Goal: Task Accomplishment & Management: Manage account settings

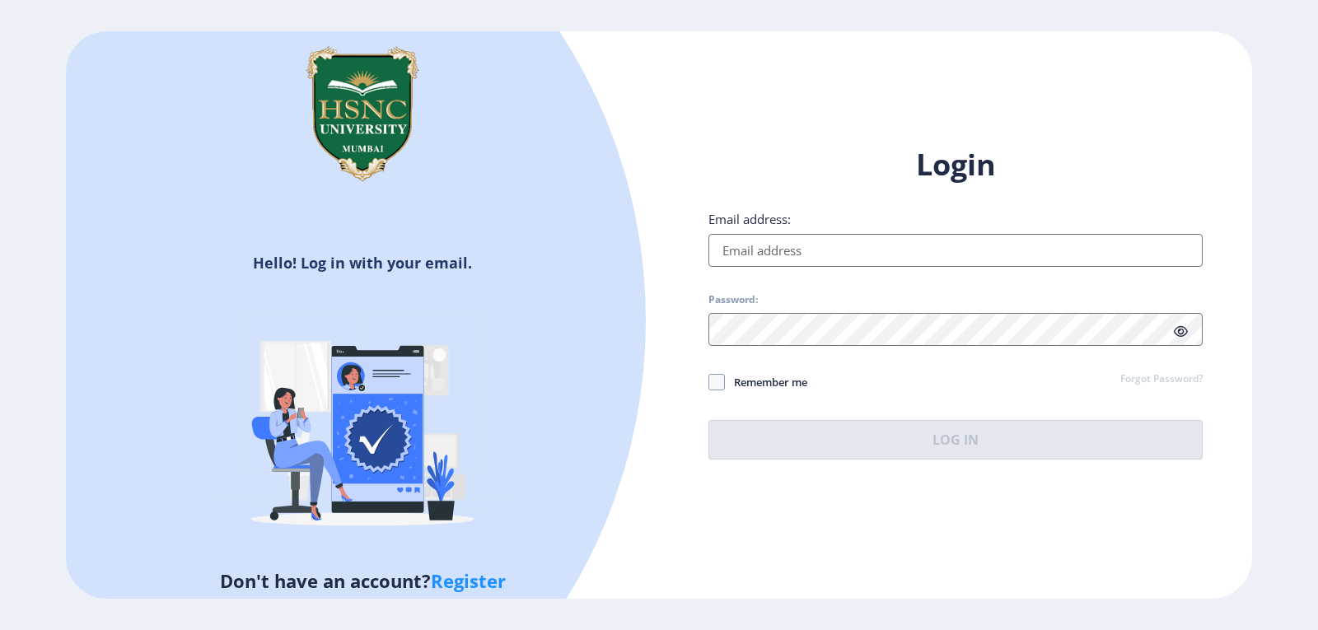
type input "[EMAIL_ADDRESS][DOMAIN_NAME]"
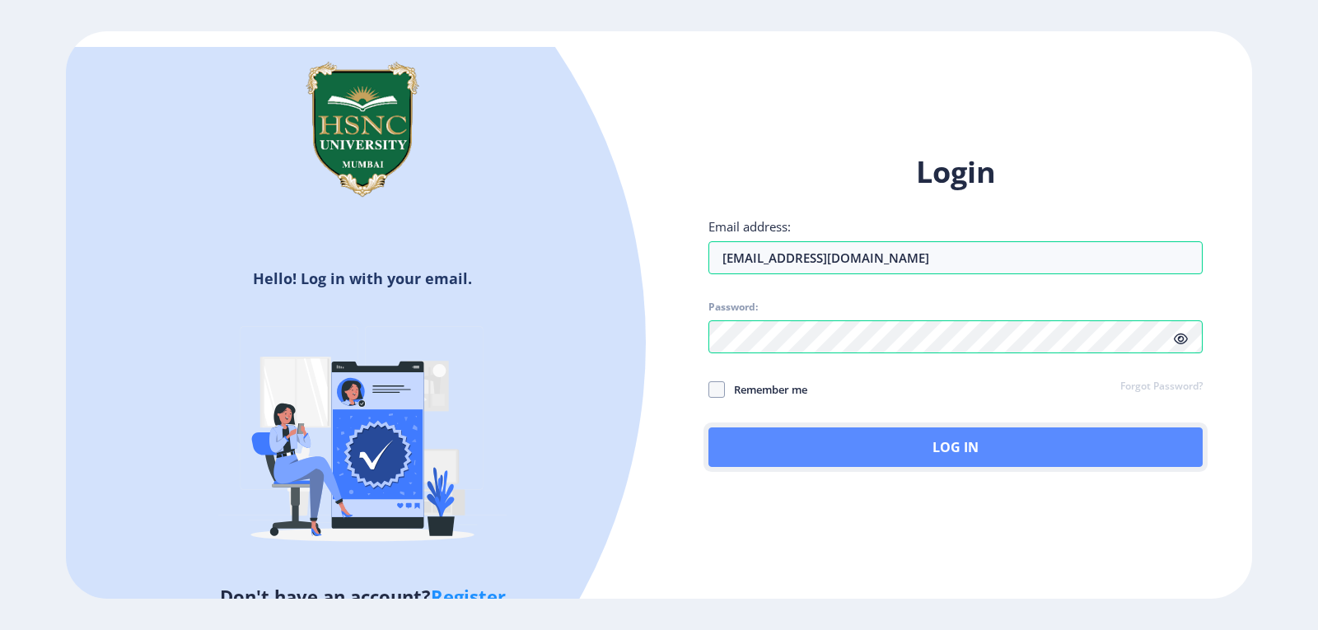
click at [971, 432] on button "Log In" at bounding box center [956, 448] width 494 height 40
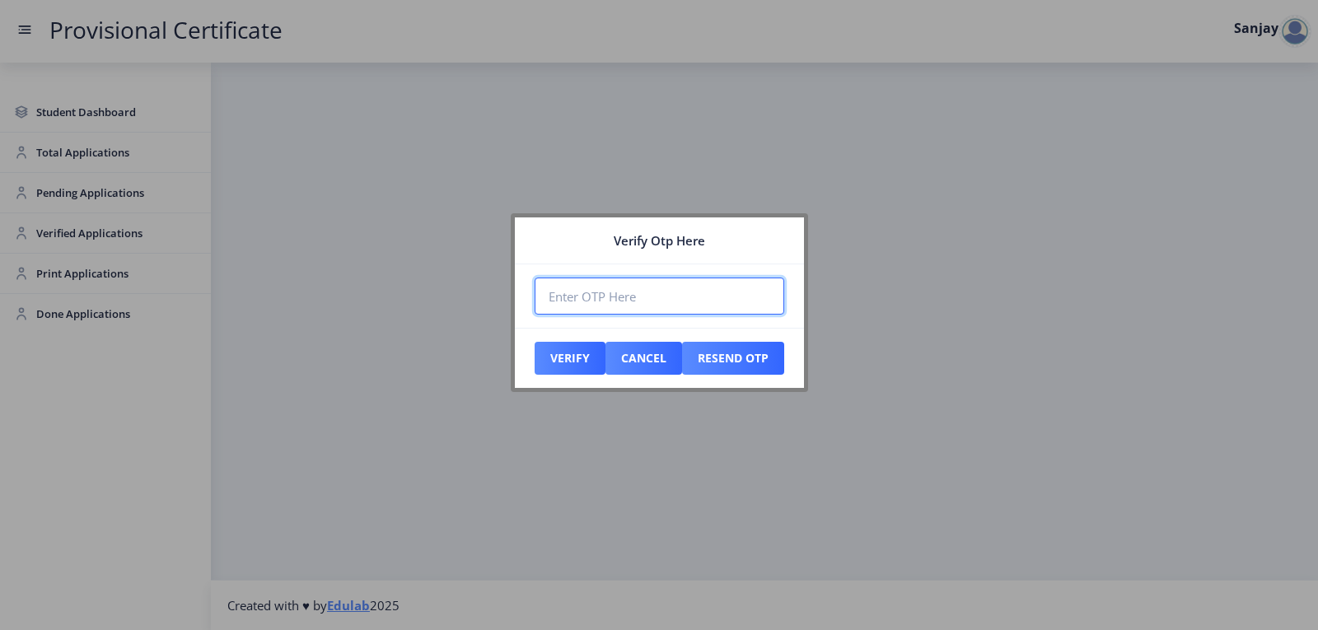
paste input "972282"
type input "972282"
click at [567, 348] on button "Verify" at bounding box center [570, 358] width 71 height 33
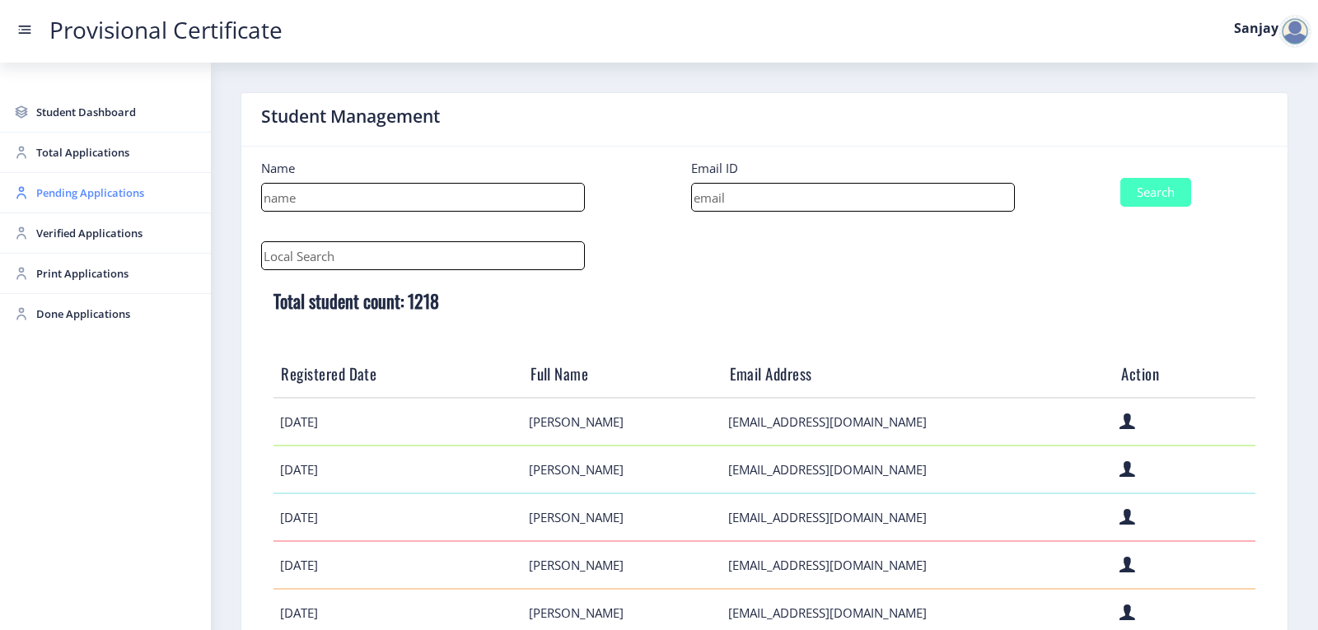
click at [88, 193] on span "Pending Applications" at bounding box center [116, 193] width 161 height 20
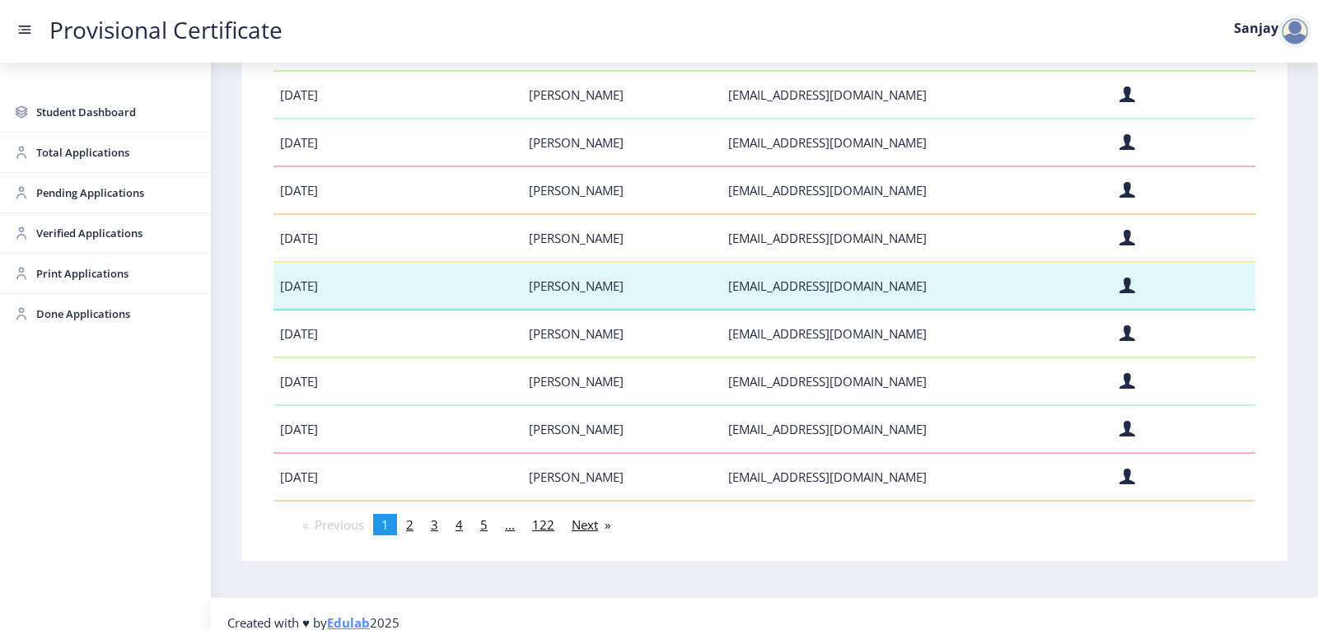
scroll to position [392, 0]
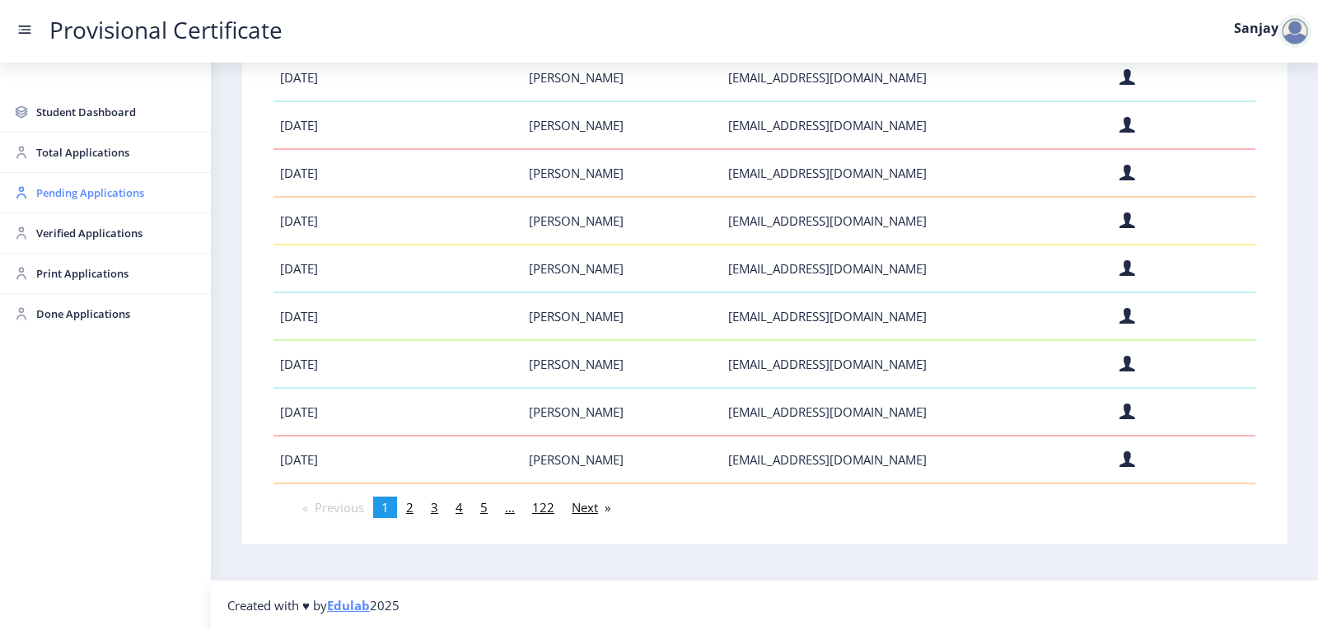
click at [75, 189] on span "Pending Applications" at bounding box center [116, 193] width 161 height 20
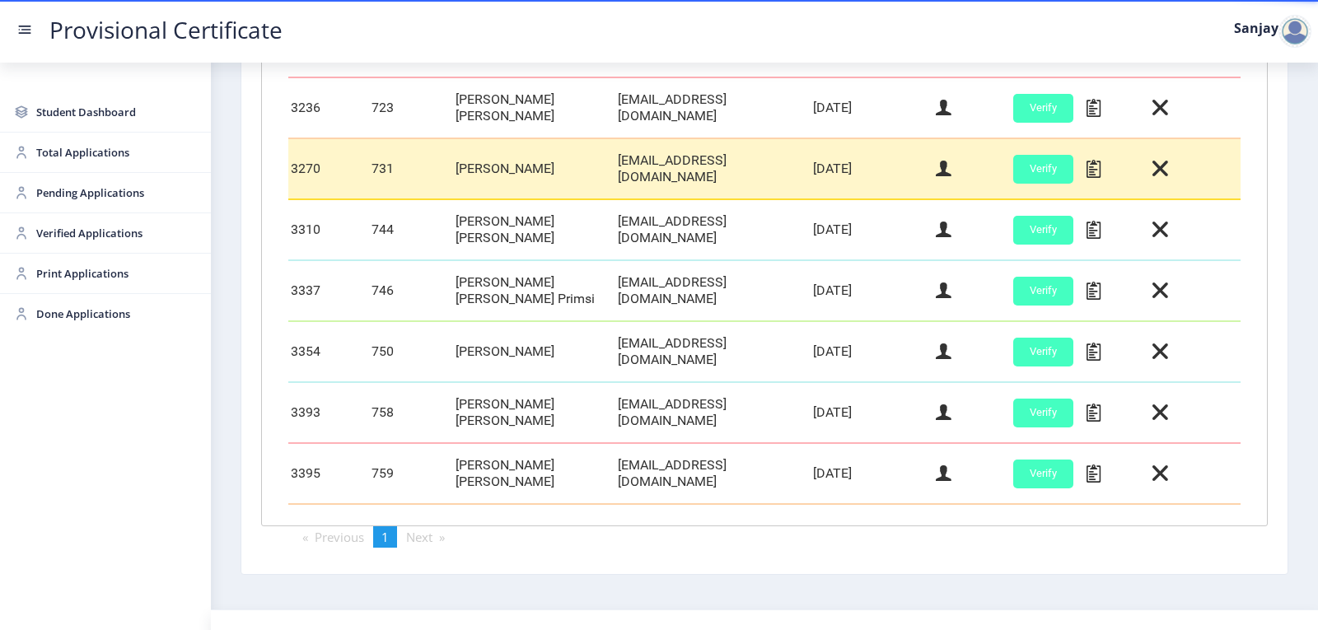
scroll to position [706, 0]
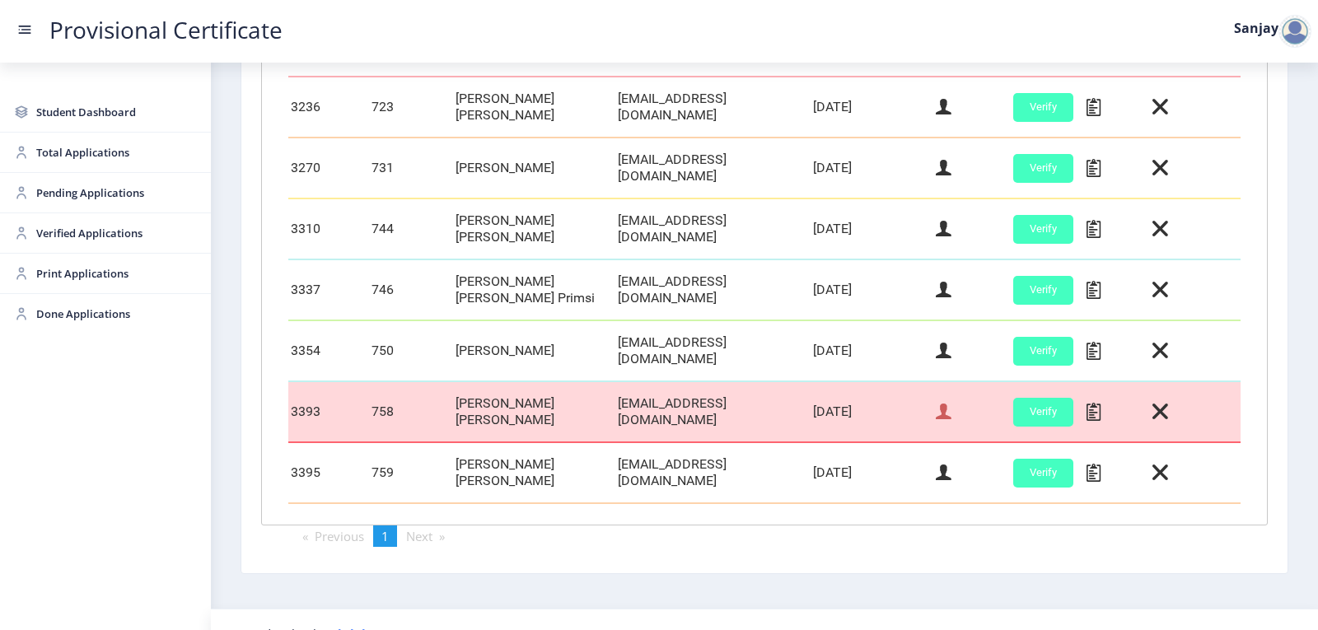
click at [944, 401] on icon at bounding box center [944, 411] width 16 height 21
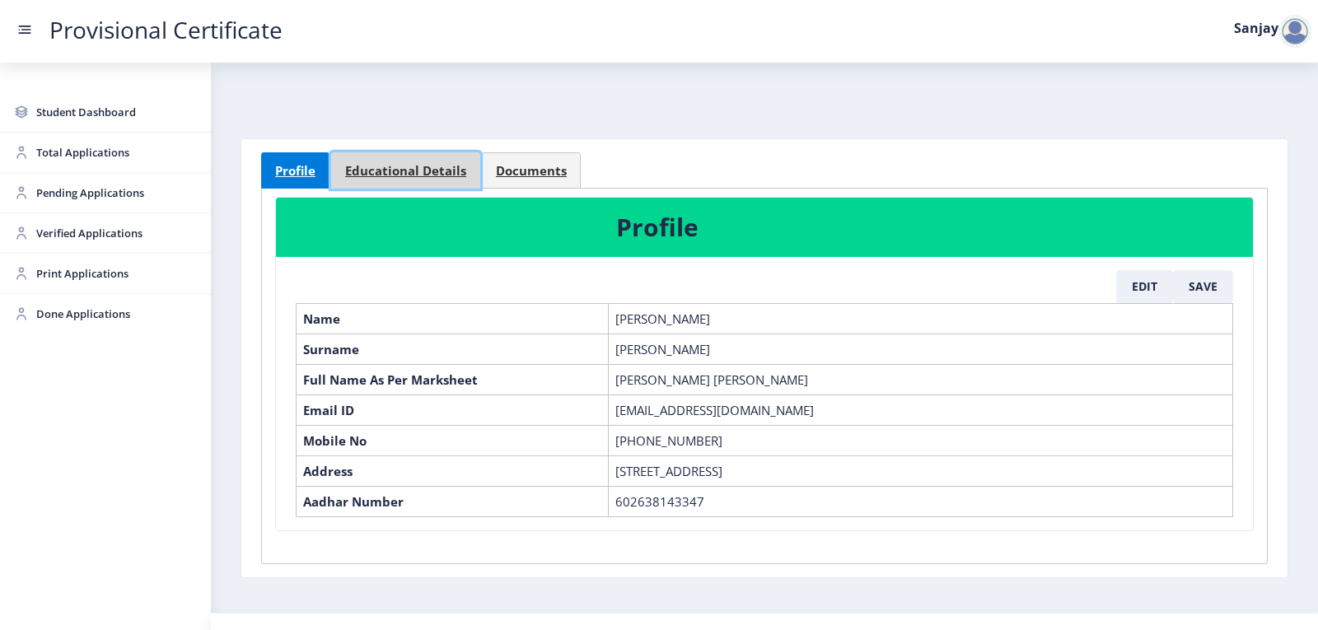
click at [426, 166] on span "Educational Details" at bounding box center [405, 171] width 121 height 12
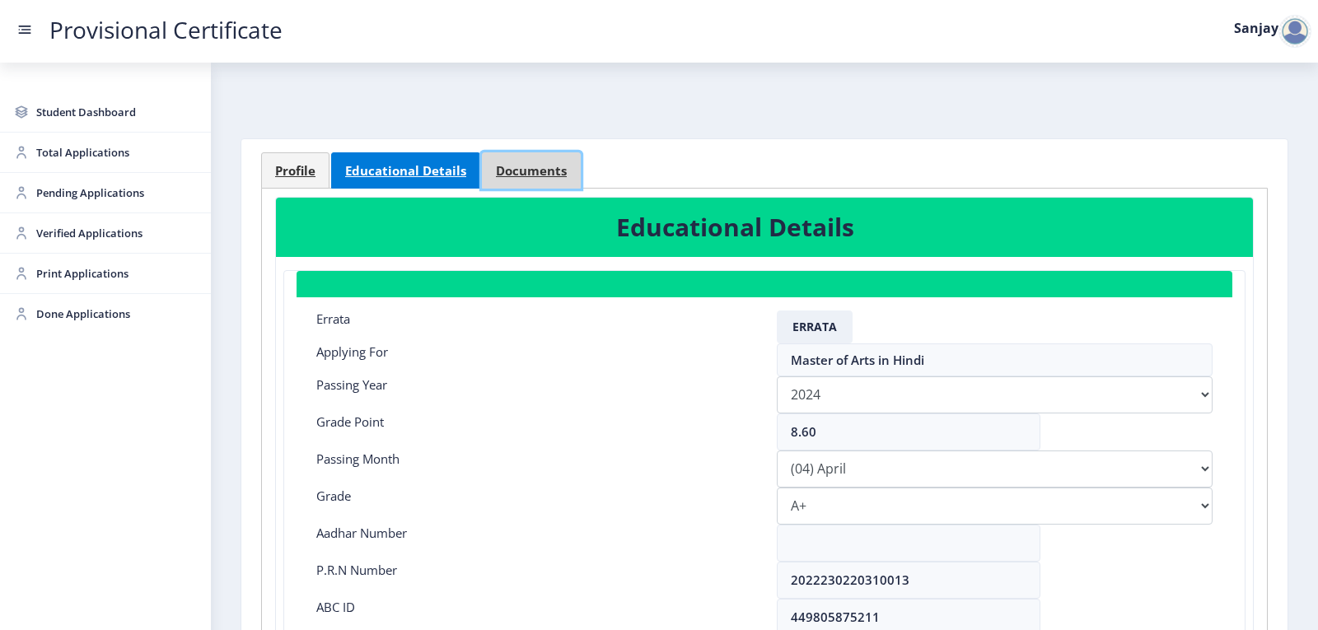
click at [551, 174] on span "Documents" at bounding box center [531, 171] width 71 height 12
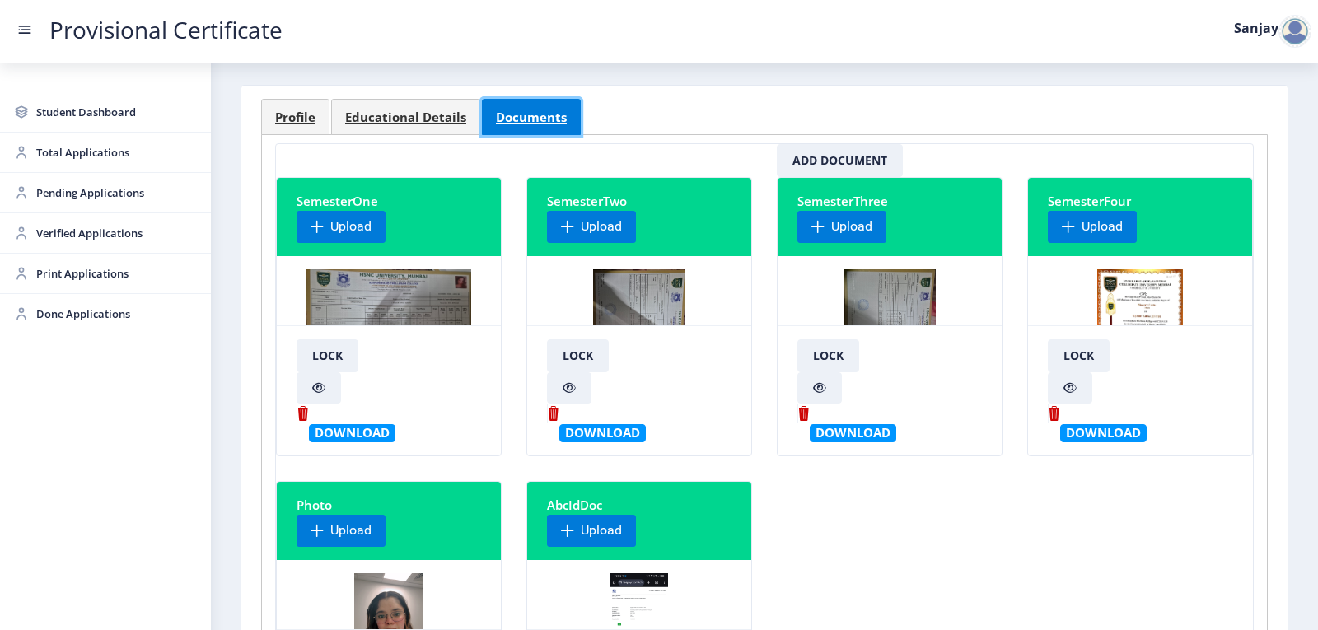
scroll to position [82, 0]
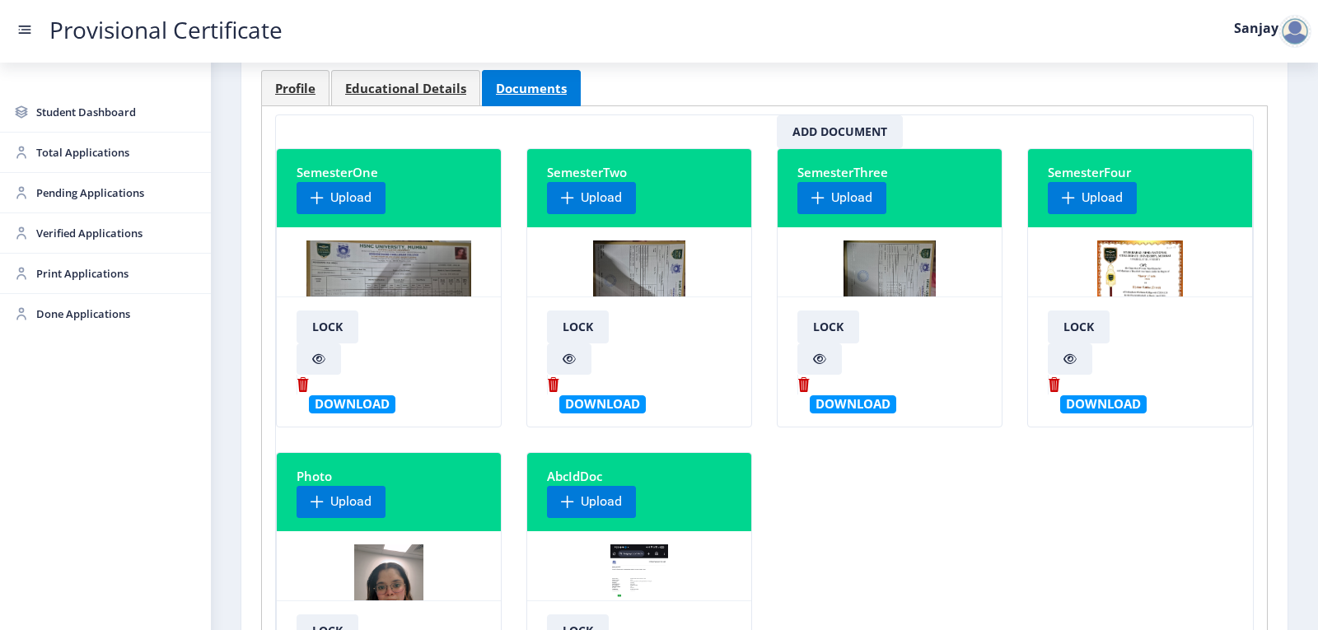
click at [1118, 275] on img at bounding box center [1140, 303] width 86 height 124
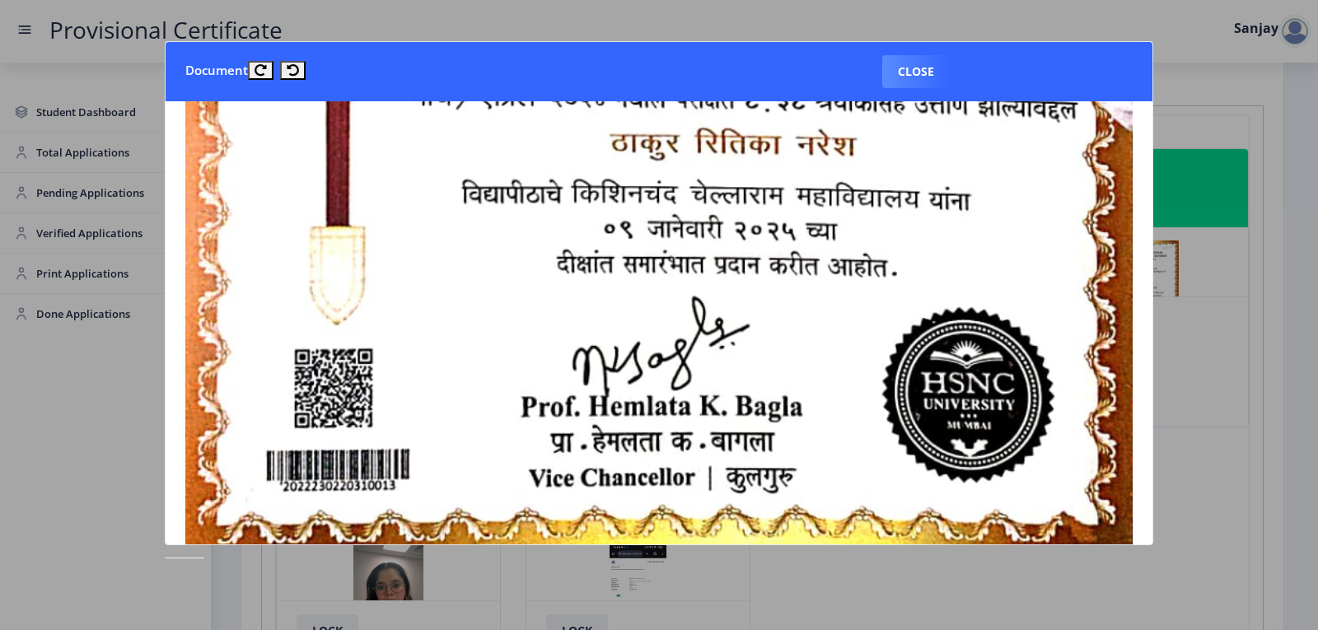
scroll to position [989, 0]
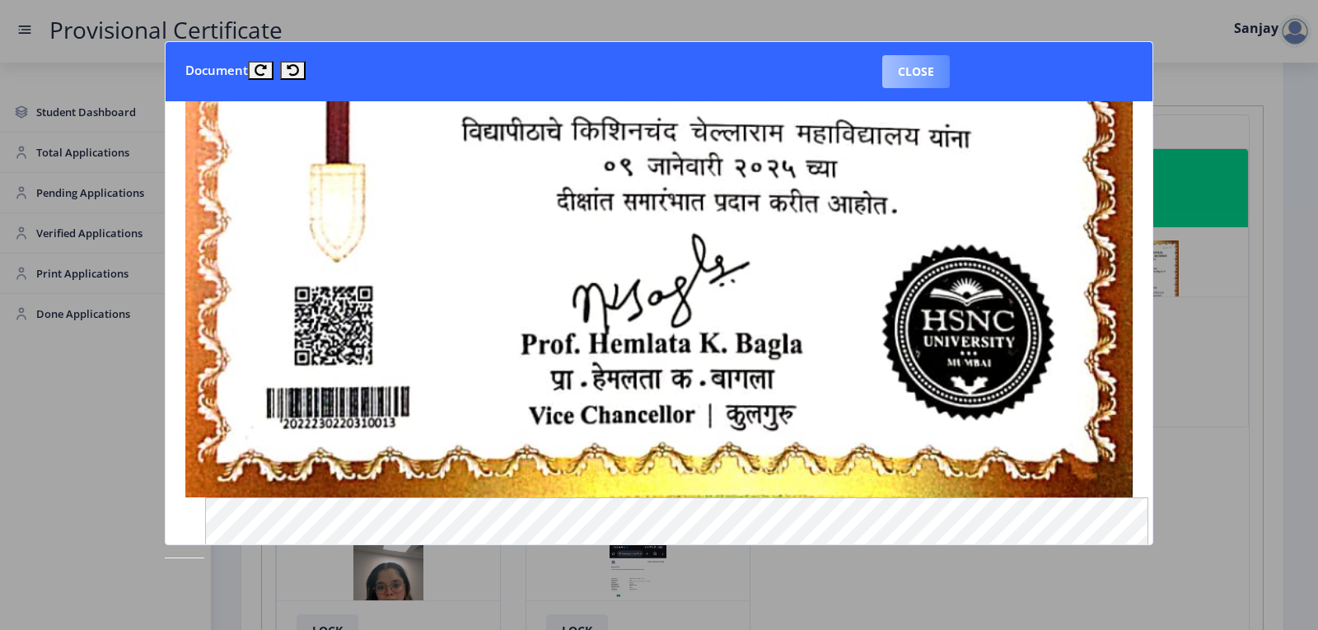
click at [924, 69] on button "Close" at bounding box center [916, 71] width 68 height 33
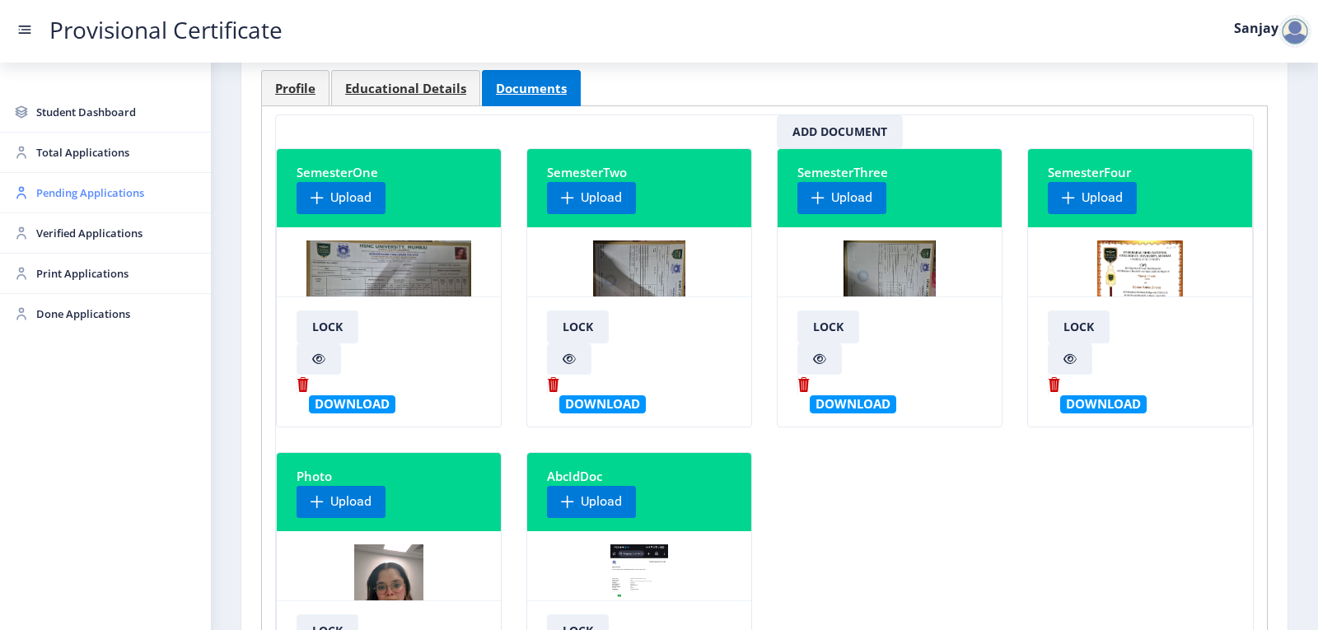
click at [77, 189] on span "Pending Applications" at bounding box center [116, 193] width 161 height 20
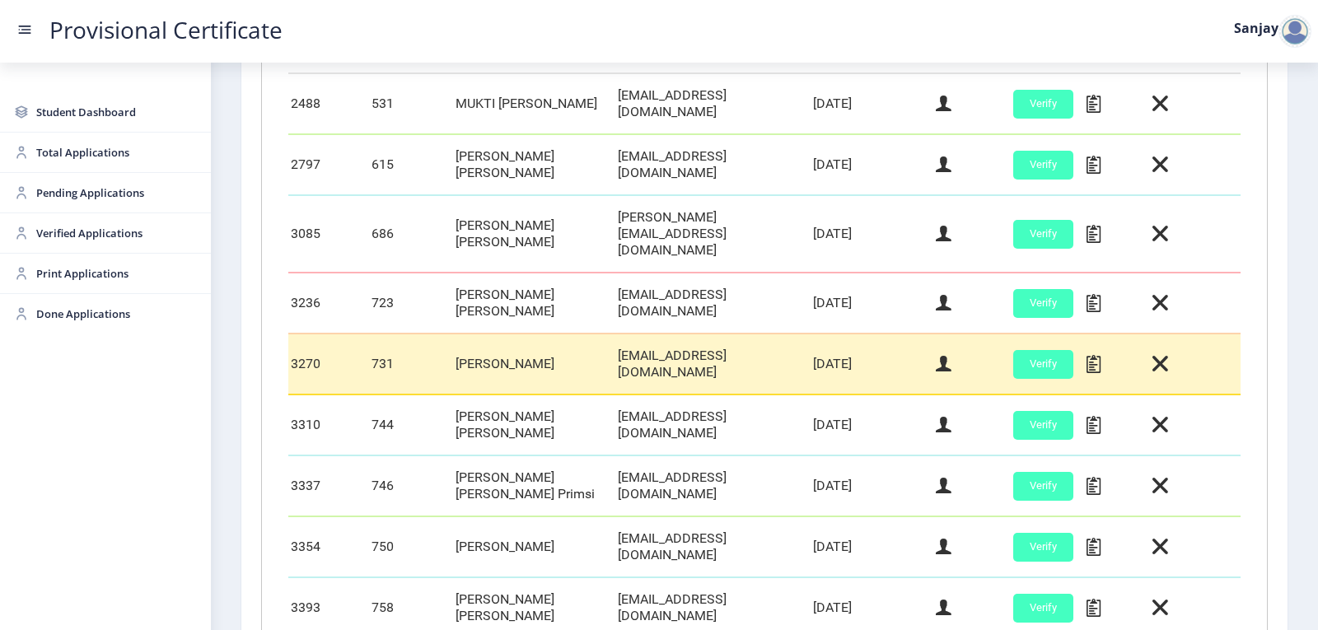
scroll to position [706, 0]
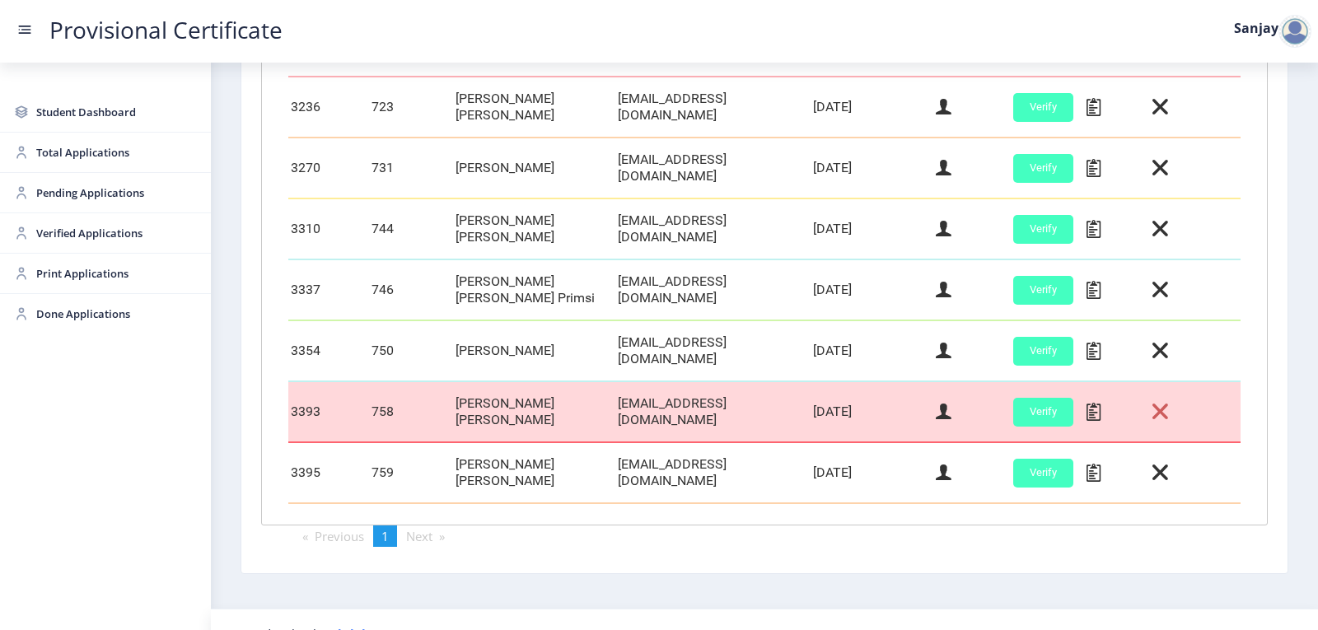
click at [1153, 401] on icon at bounding box center [1161, 411] width 16 height 21
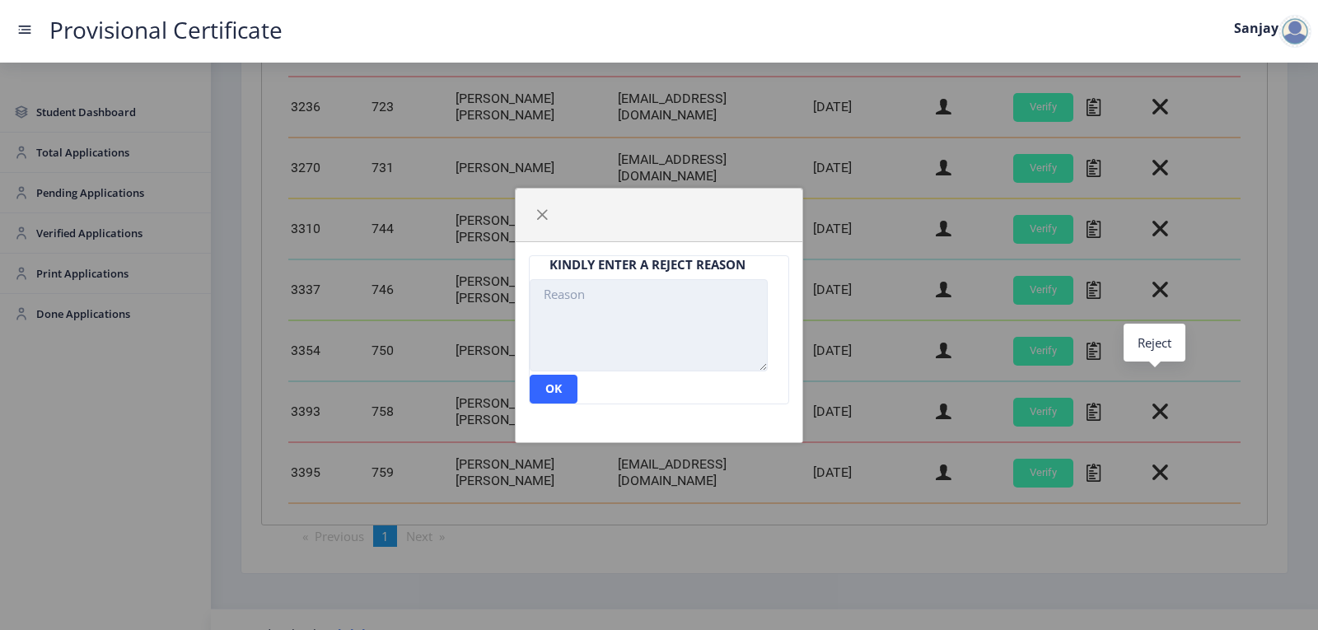
click at [549, 297] on textarea at bounding box center [649, 325] width 238 height 92
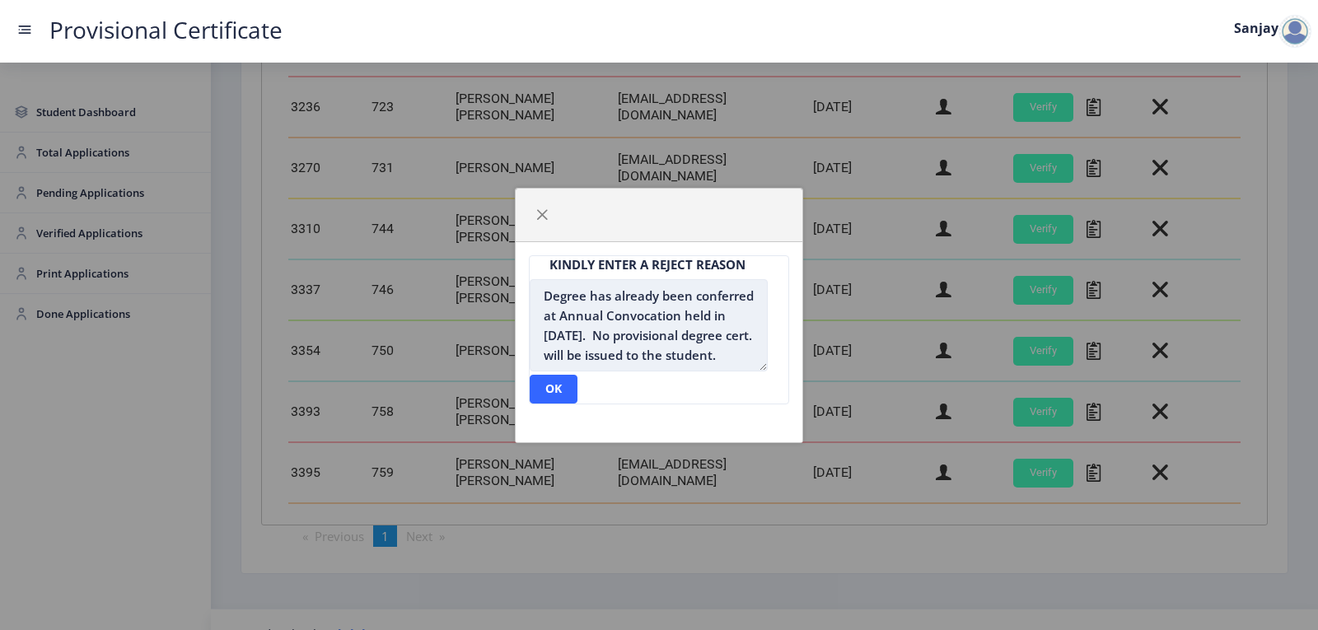
scroll to position [33, 0]
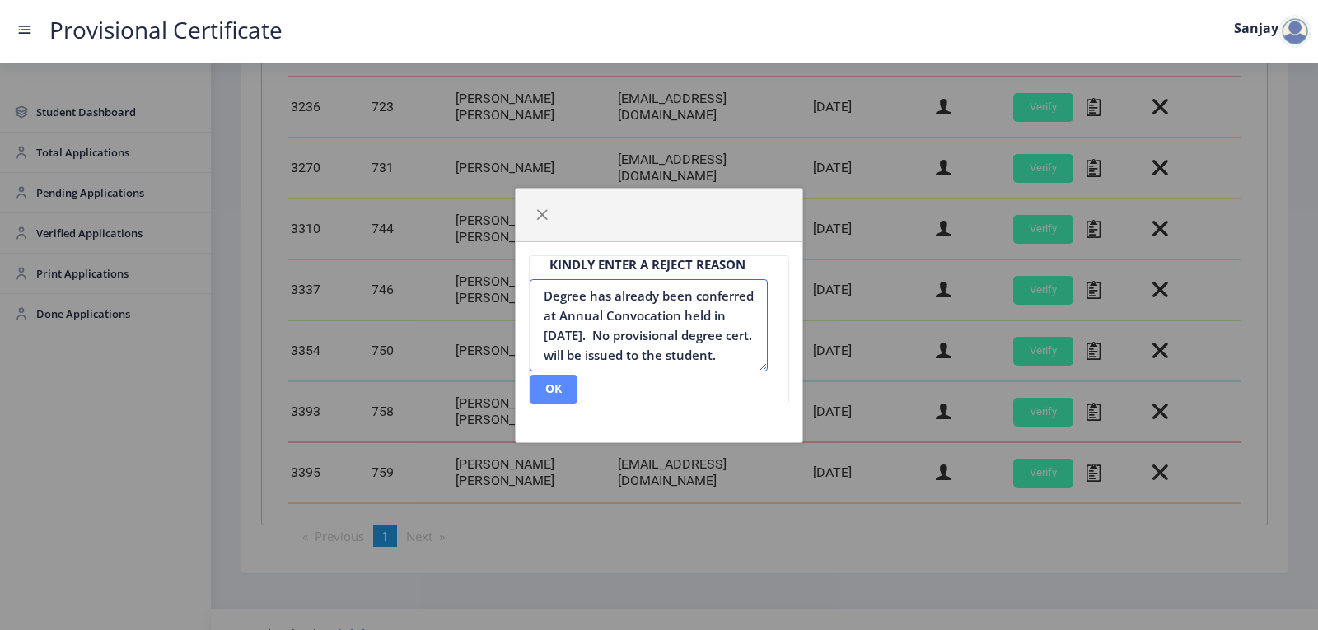
type textarea "Degree has already been conferred at Annual Convocation held in [DATE]. No prov…"
click at [557, 395] on button "ok" at bounding box center [554, 389] width 48 height 29
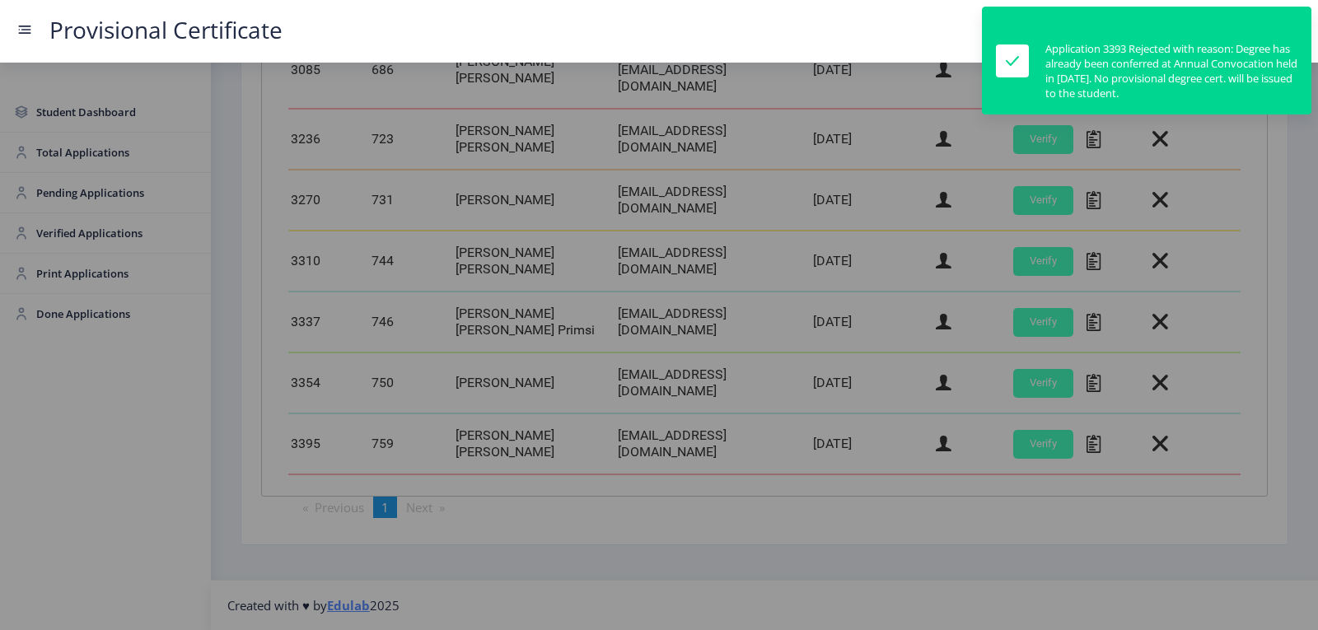
scroll to position [649, 0]
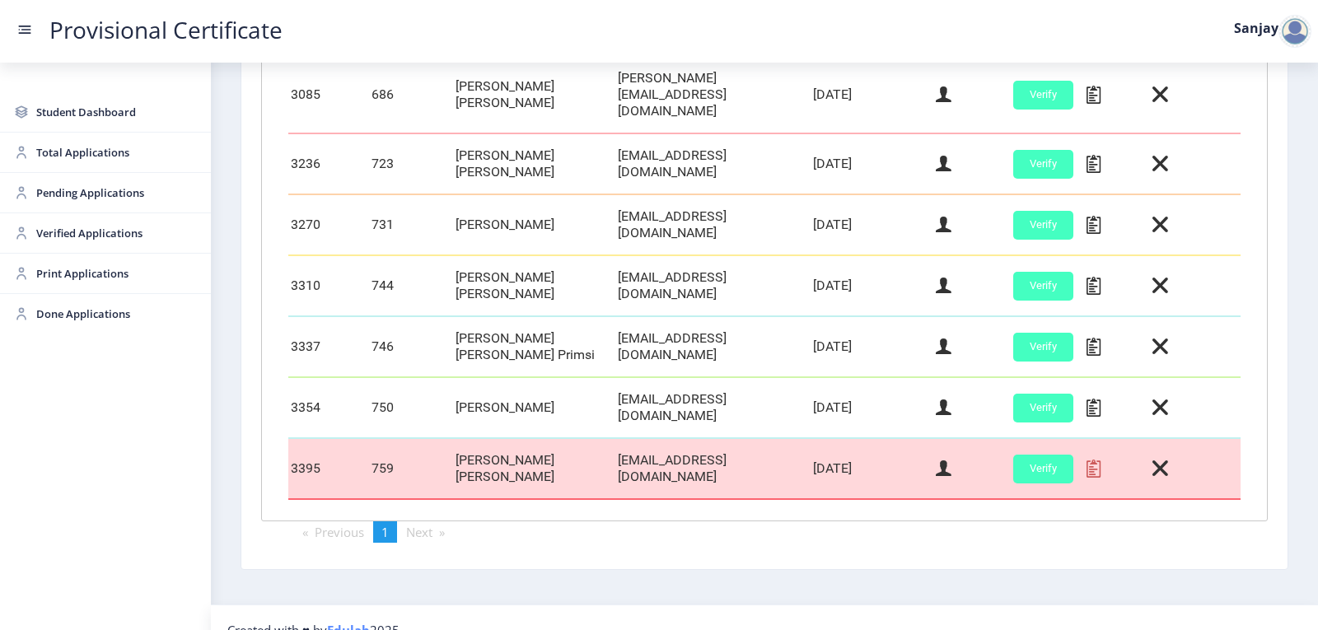
click at [1087, 458] on icon at bounding box center [1094, 468] width 14 height 21
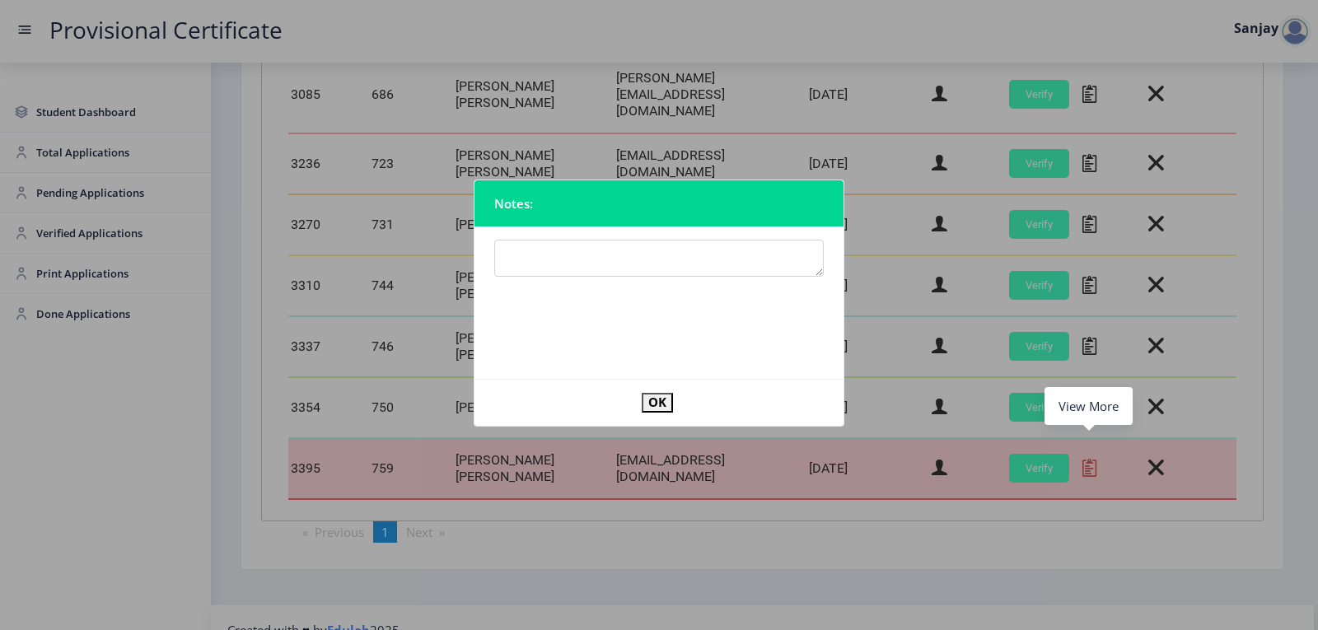
scroll to position [645, 0]
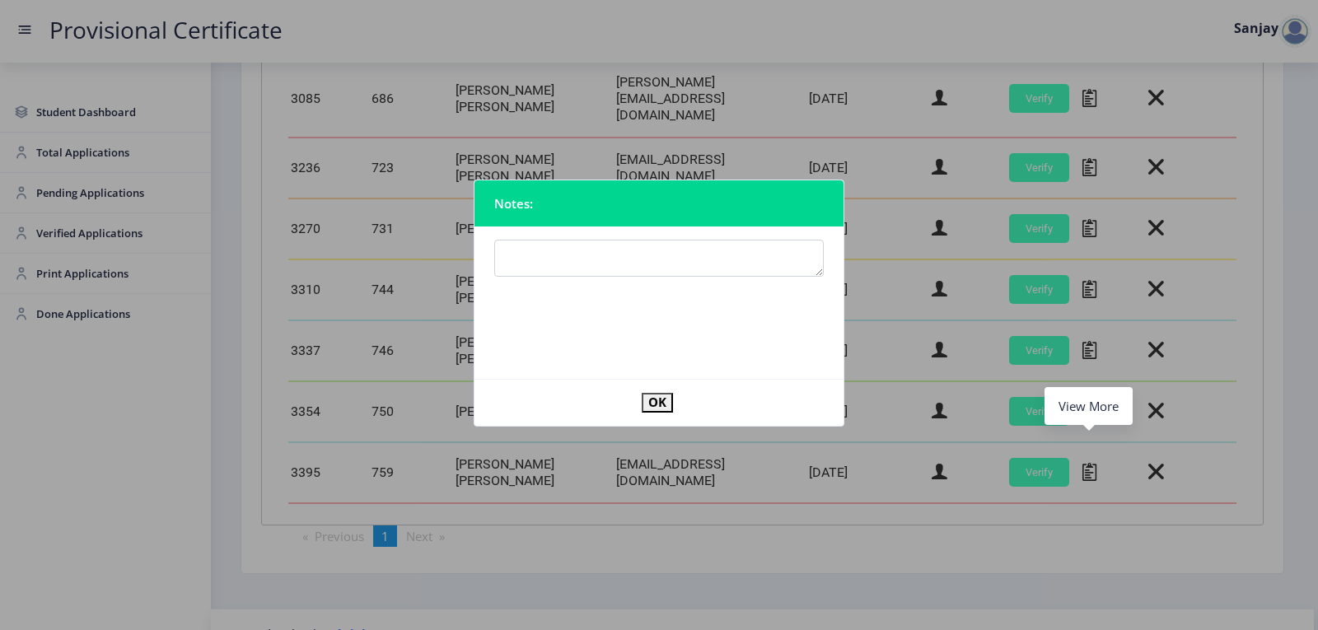
click at [534, 508] on div at bounding box center [659, 315] width 1318 height 630
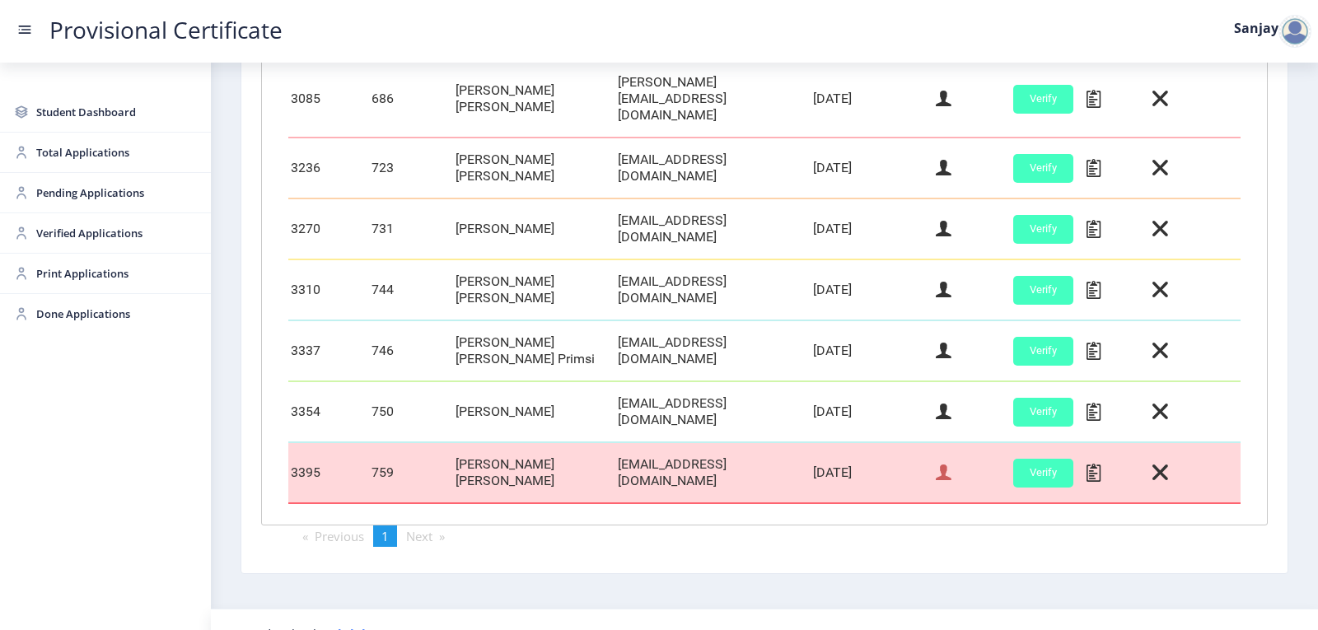
click at [945, 462] on icon at bounding box center [944, 472] width 16 height 21
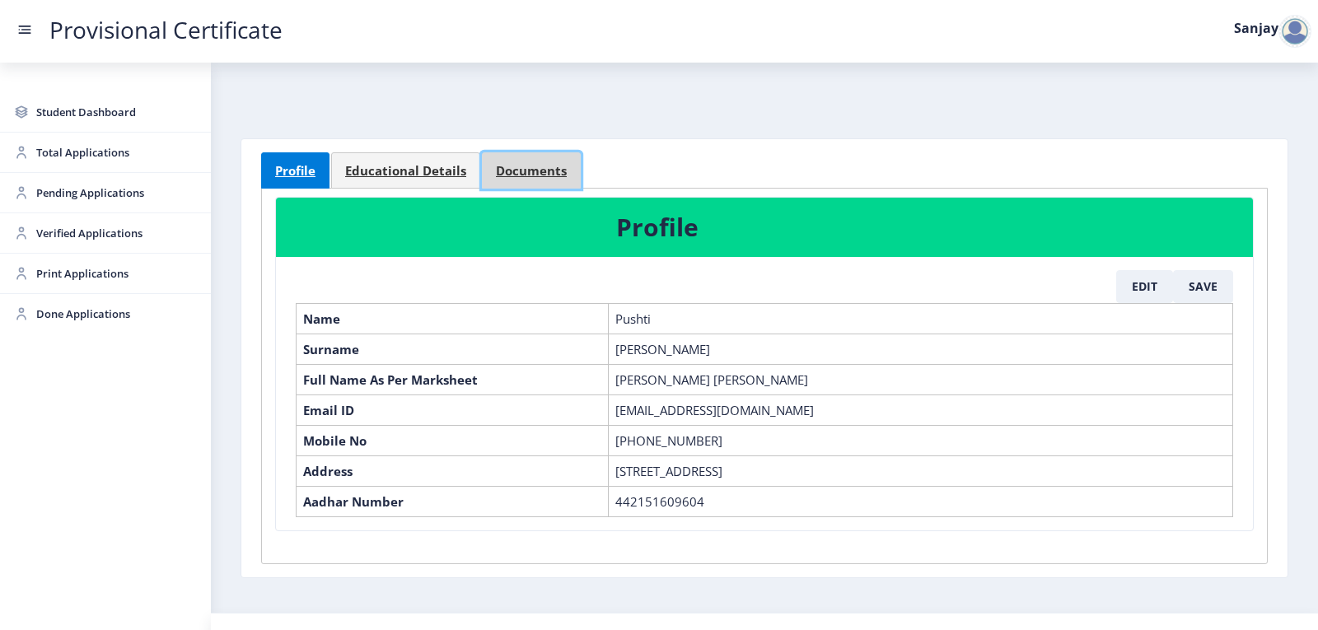
click at [503, 177] on span "Documents" at bounding box center [531, 171] width 71 height 12
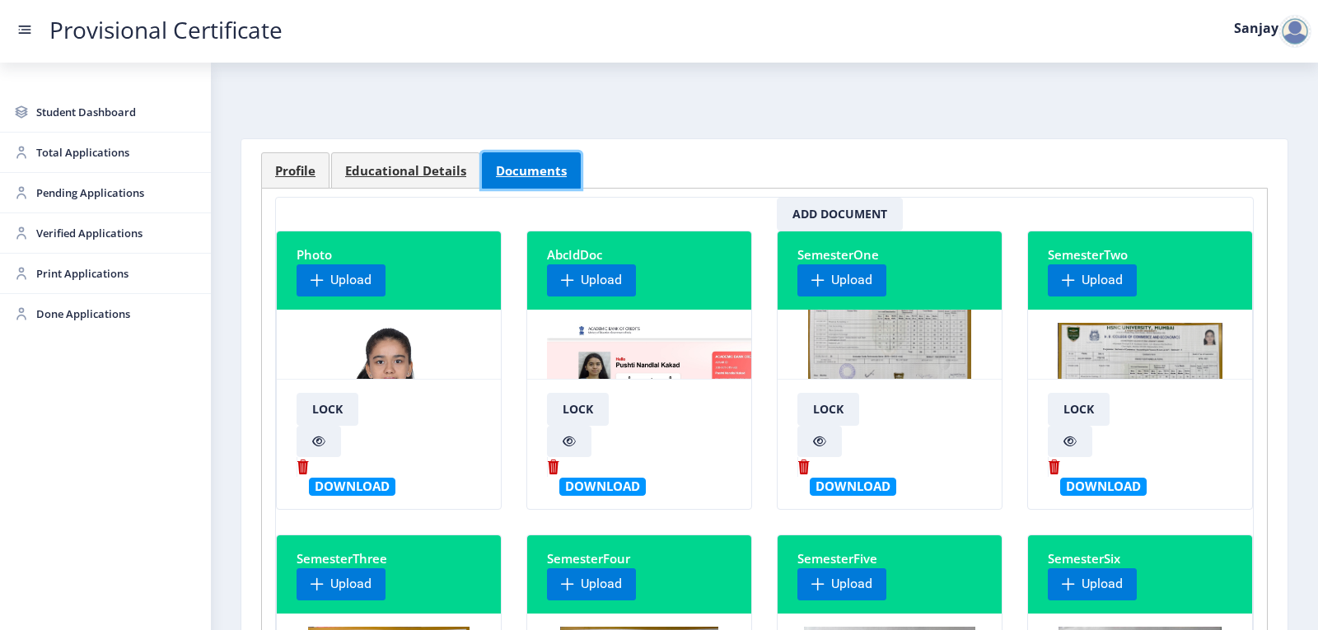
scroll to position [81, 0]
click at [911, 335] on img at bounding box center [889, 304] width 162 height 124
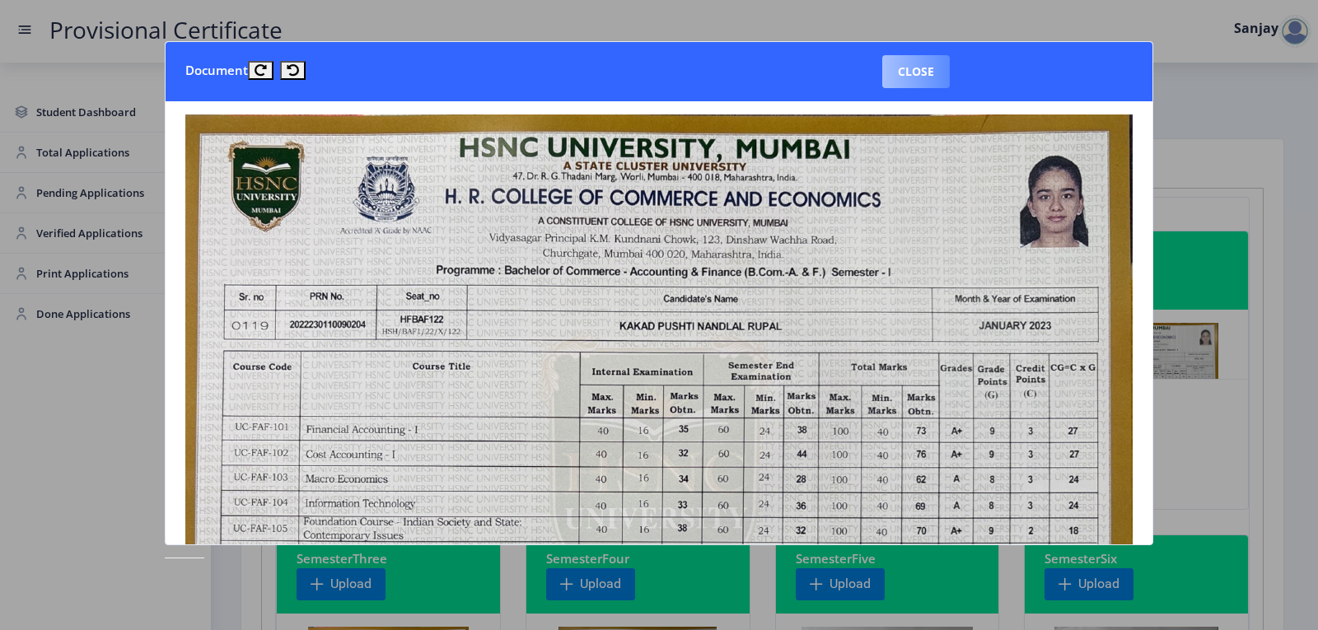
click at [925, 70] on button "Close" at bounding box center [916, 71] width 68 height 33
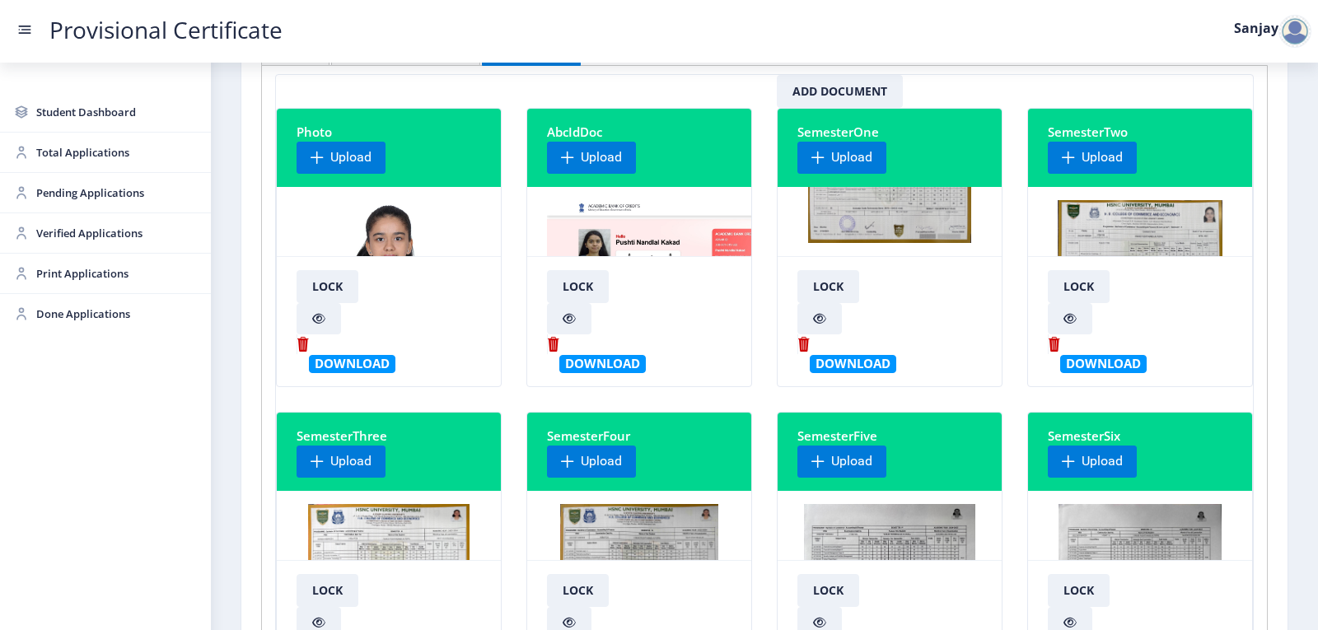
scroll to position [247, 0]
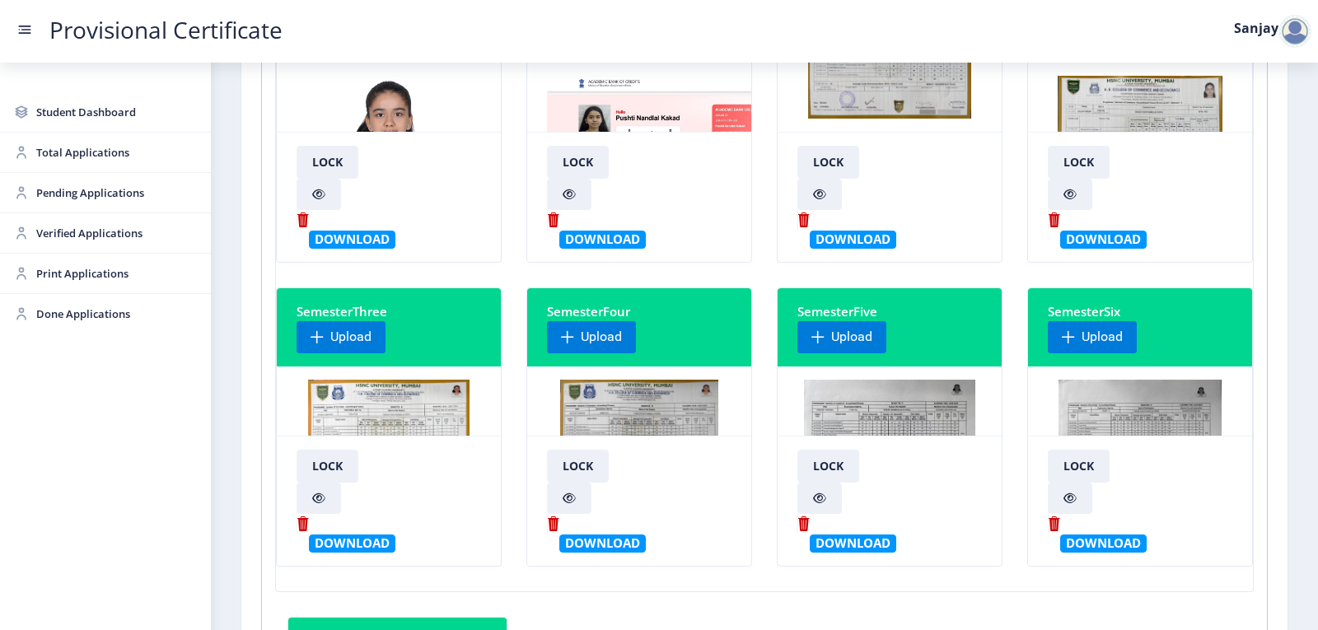
click at [1103, 404] on img at bounding box center [1141, 442] width 164 height 124
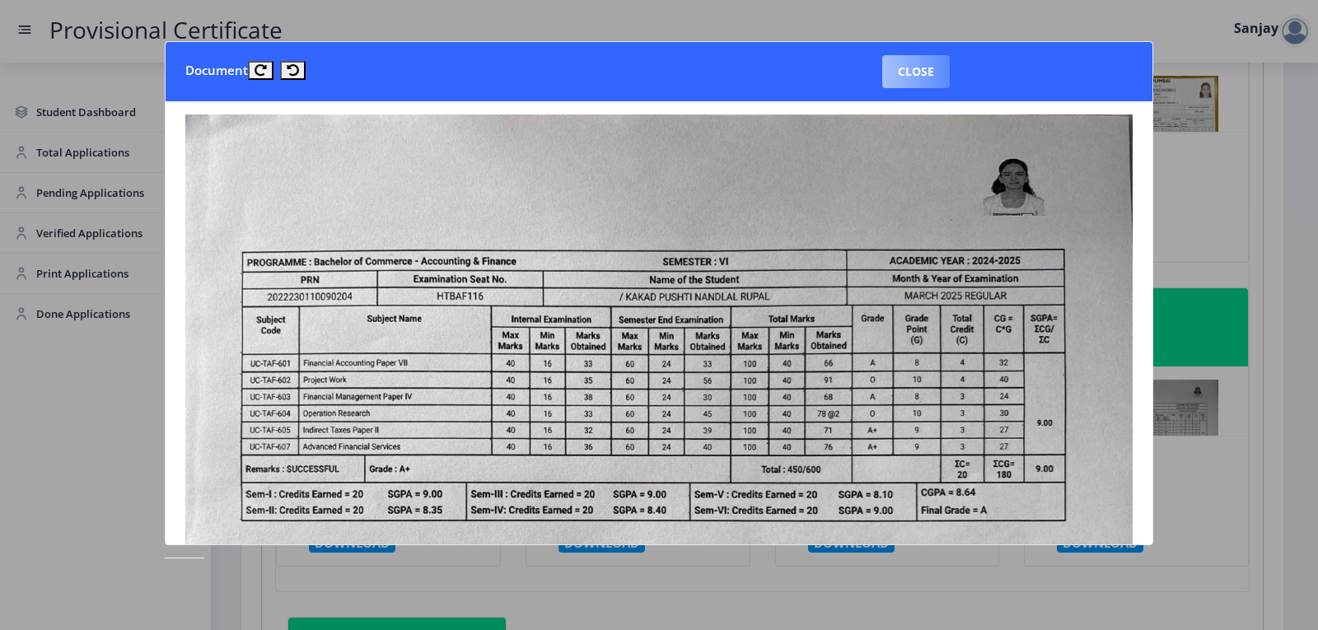
click at [897, 76] on button "Close" at bounding box center [916, 71] width 68 height 33
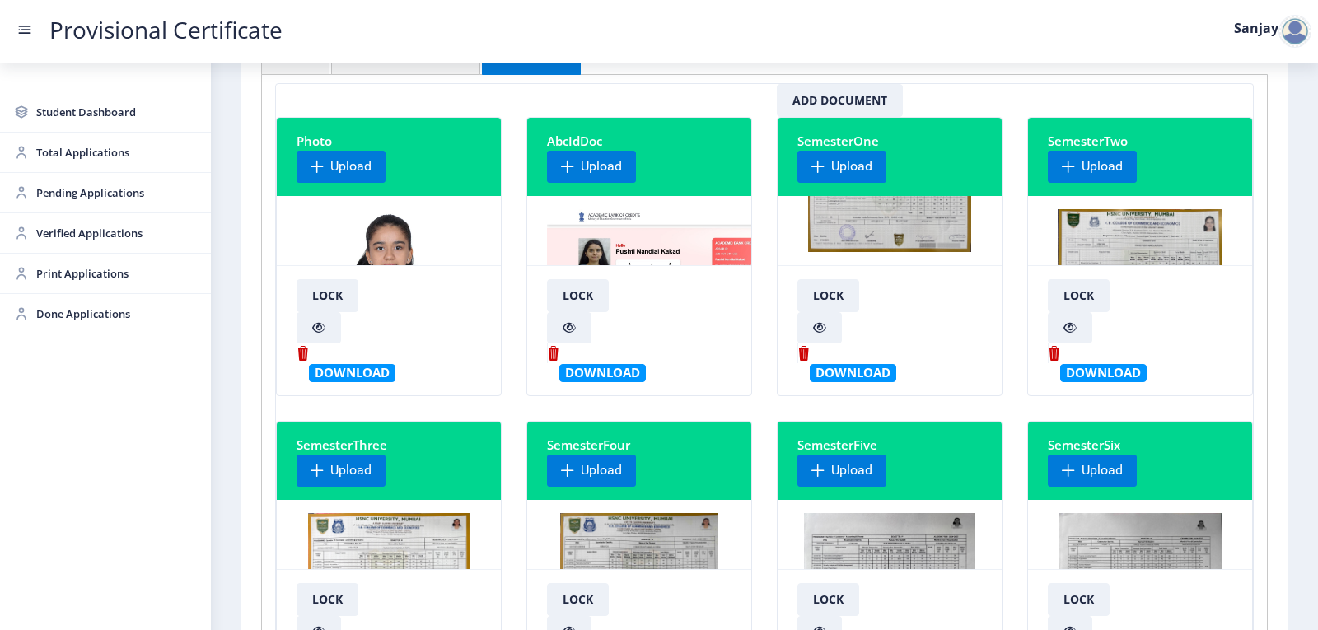
scroll to position [0, 0]
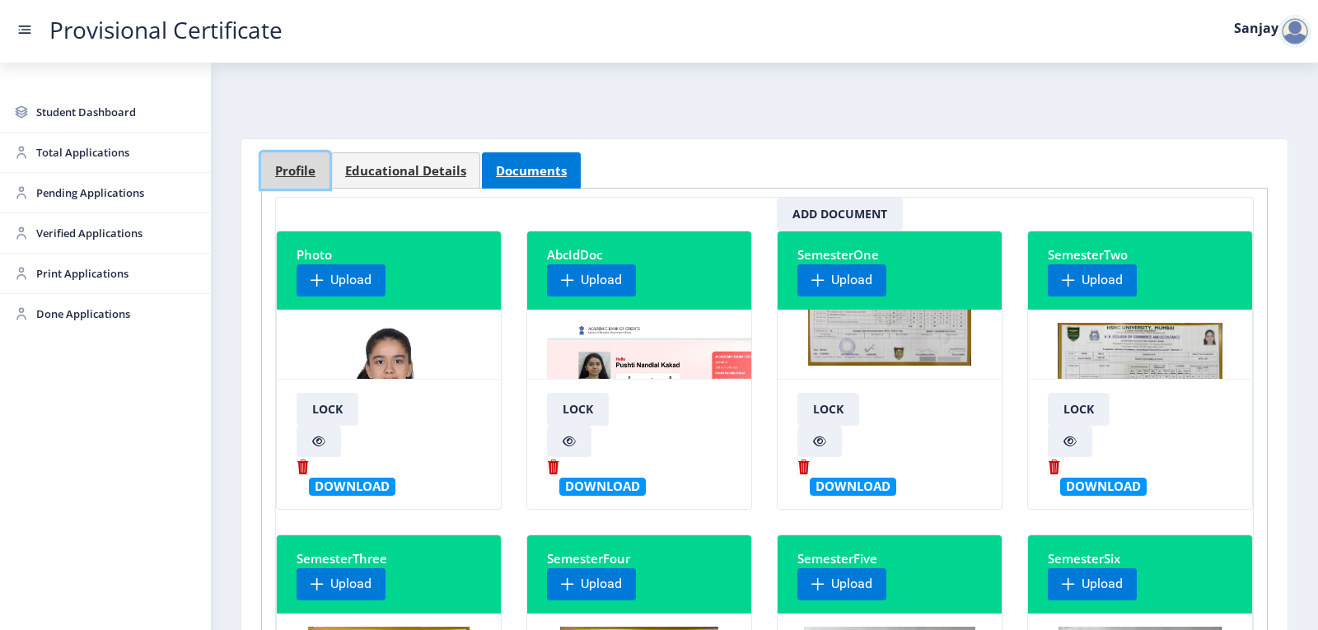
click at [320, 171] on link "Profile" at bounding box center [295, 170] width 68 height 36
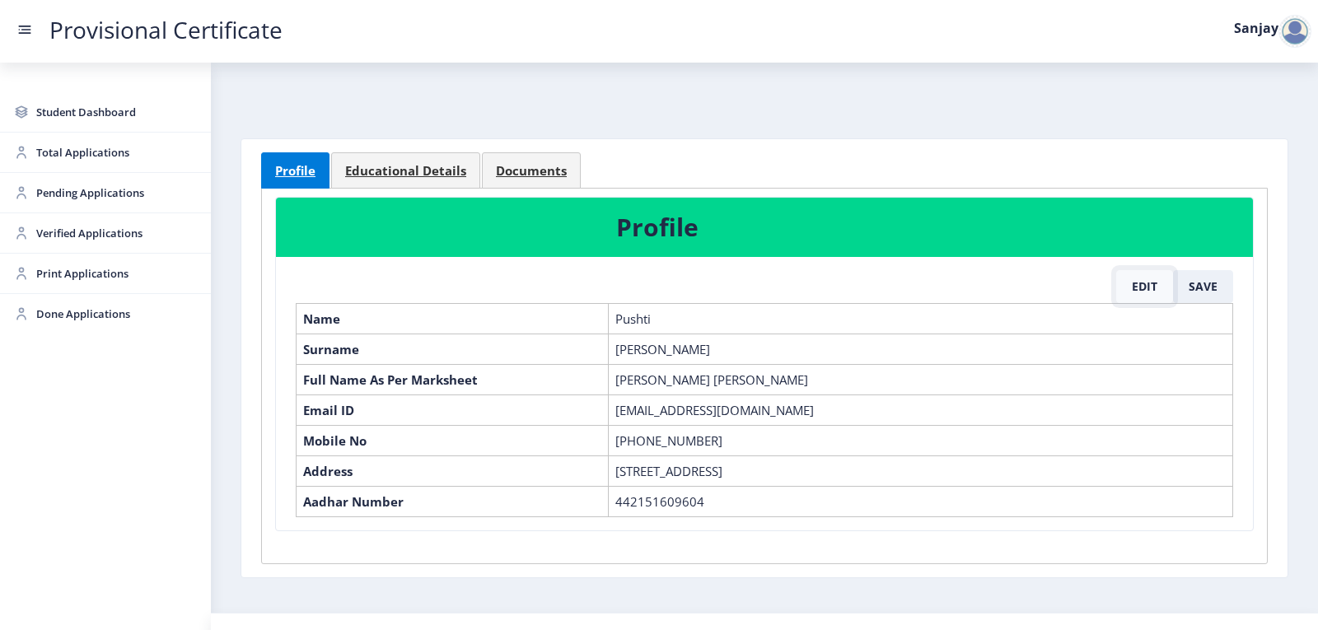
click at [1148, 288] on button "Edit" at bounding box center [1144, 286] width 57 height 33
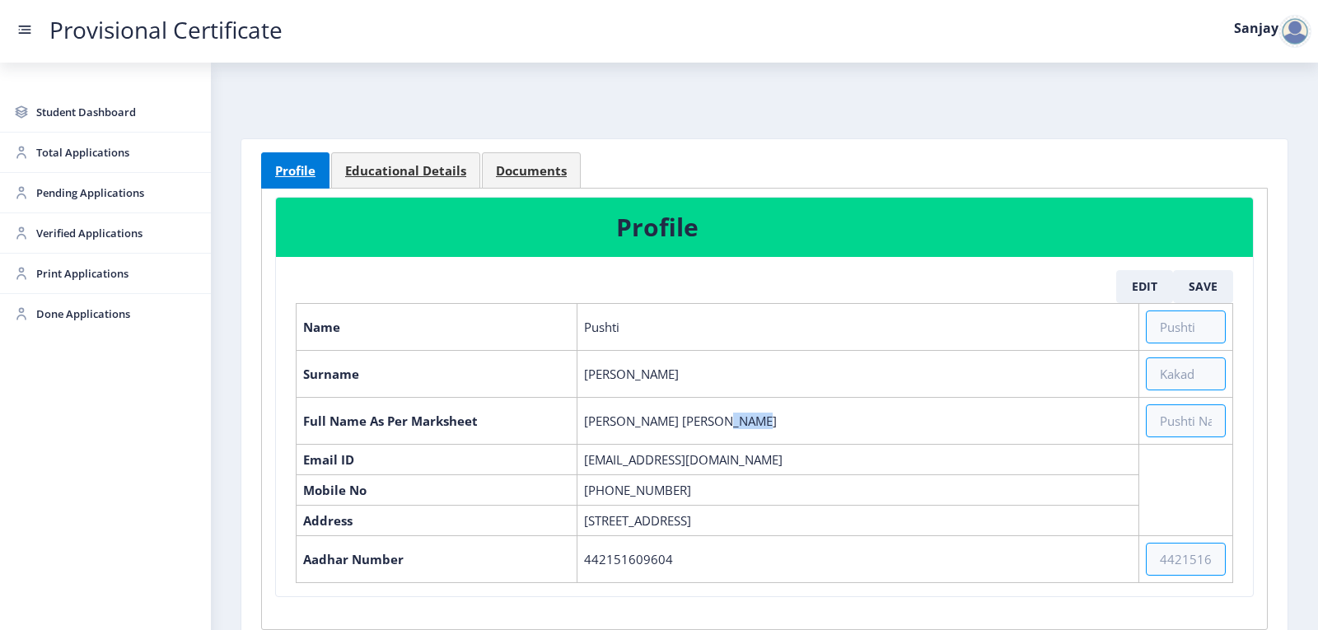
drag, startPoint x: 704, startPoint y: 420, endPoint x: 761, endPoint y: 420, distance: 56.8
click at [761, 420] on td "[PERSON_NAME] [PERSON_NAME]" at bounding box center [859, 420] width 562 height 47
copy td "[PERSON_NAME]"
click at [1153, 424] on input "text" at bounding box center [1186, 421] width 80 height 33
paste input "[PERSON_NAME]"
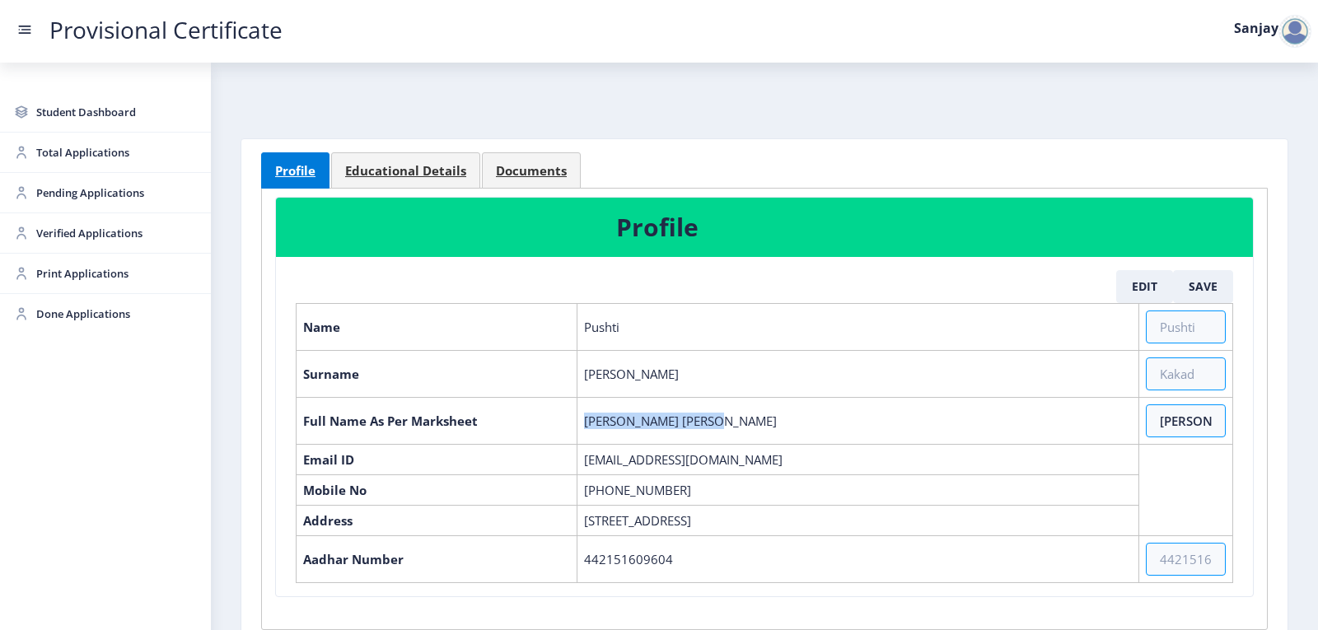
drag, startPoint x: 584, startPoint y: 417, endPoint x: 695, endPoint y: 423, distance: 110.5
click at [704, 422] on td "[PERSON_NAME] [PERSON_NAME]" at bounding box center [859, 420] width 562 height 47
copy td "Pushti [PERSON_NAME]"
drag, startPoint x: 1200, startPoint y: 419, endPoint x: 1229, endPoint y: 436, distance: 33.9
click at [1202, 420] on input "[PERSON_NAME]" at bounding box center [1186, 421] width 80 height 33
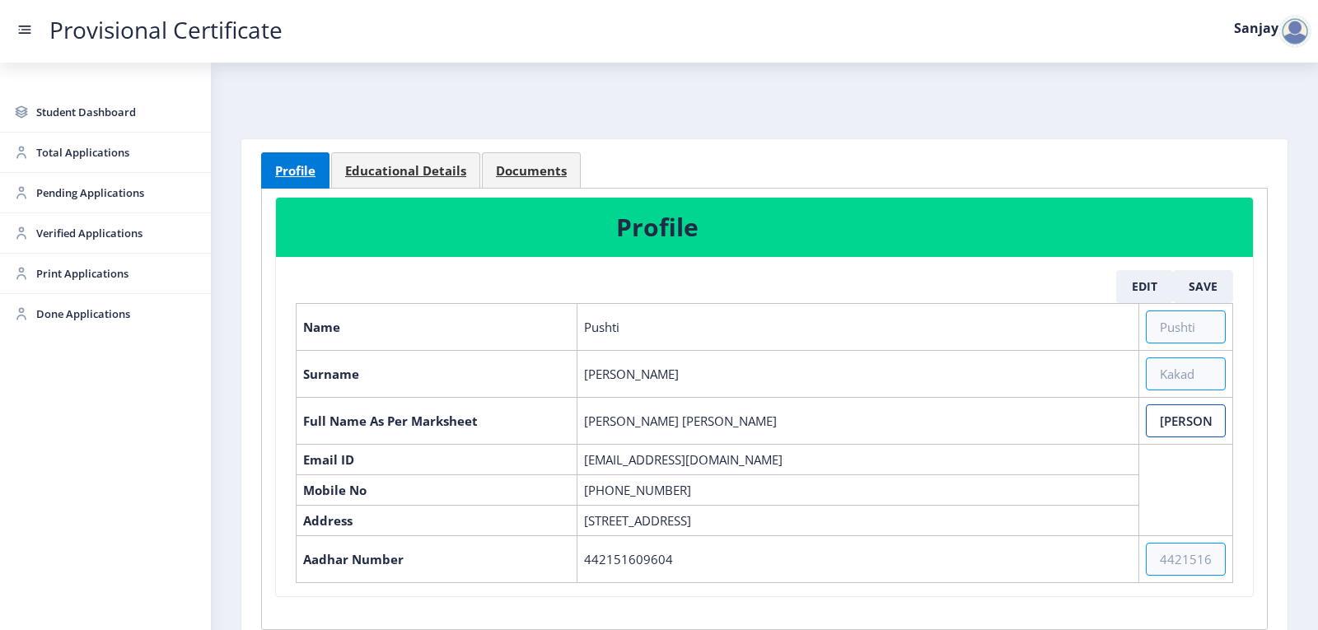
paste input "Pushti [PERSON_NAME]"
type input "[PERSON_NAME] [PERSON_NAME]"
click at [1200, 295] on button "Save" at bounding box center [1203, 286] width 60 height 33
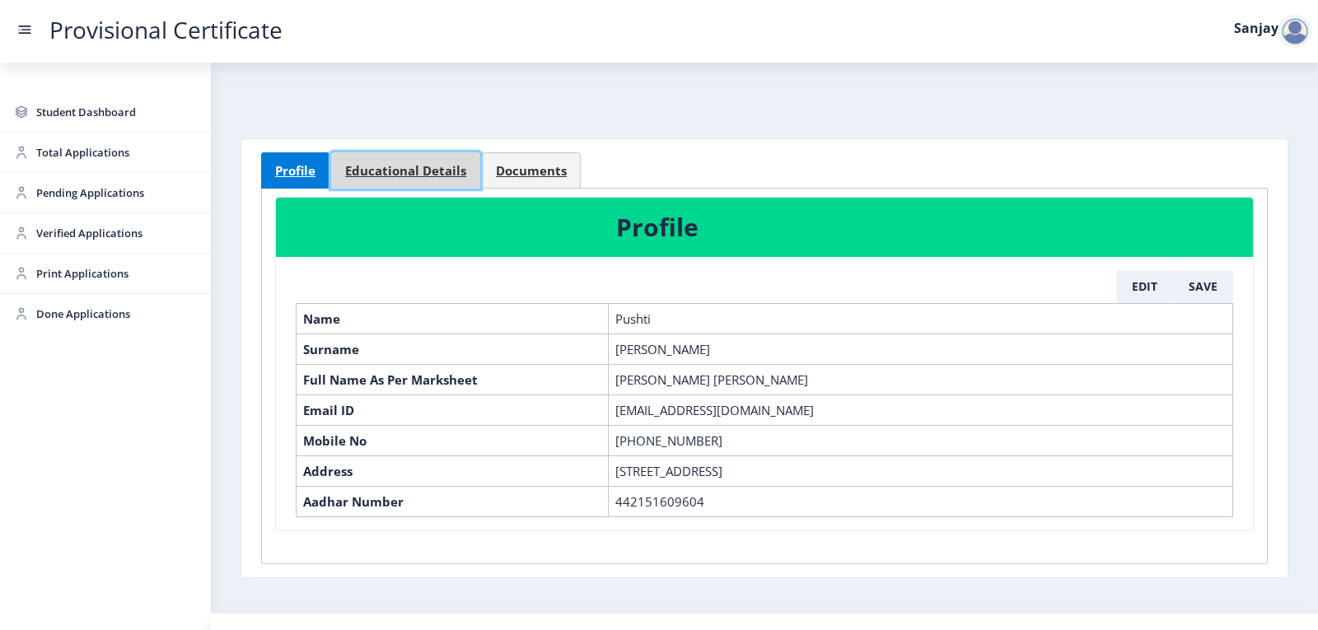
click at [428, 174] on span "Educational Details" at bounding box center [405, 171] width 121 height 12
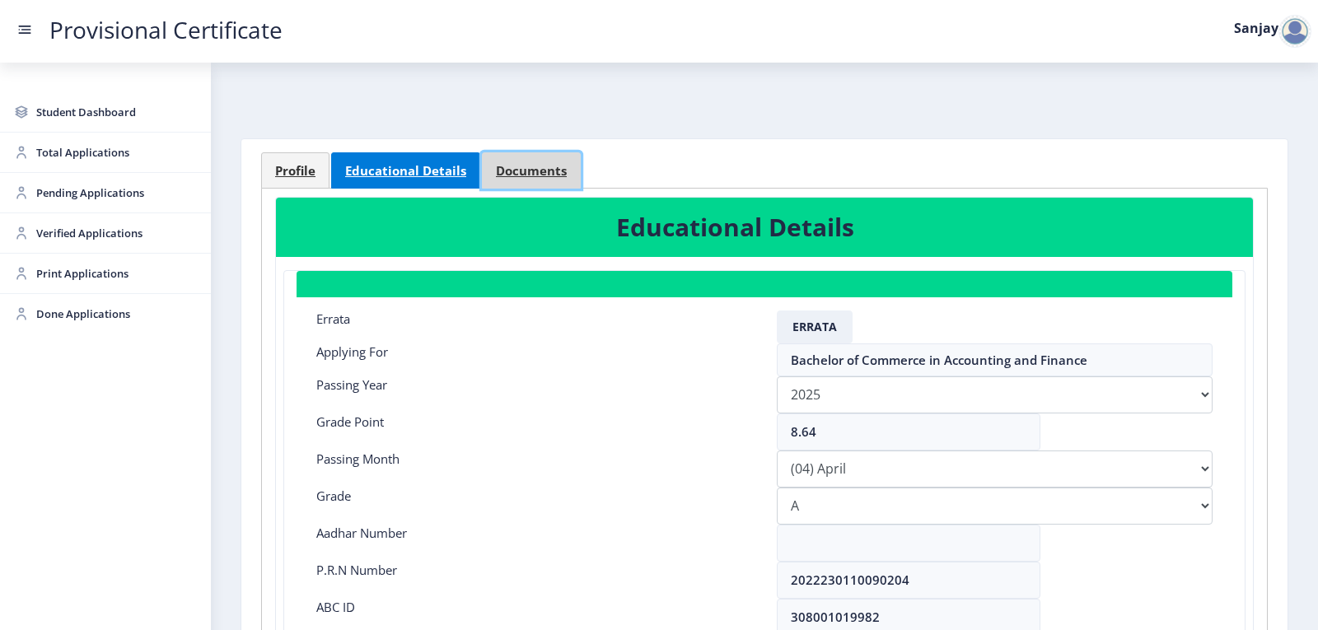
click at [518, 172] on span "Documents" at bounding box center [531, 171] width 71 height 12
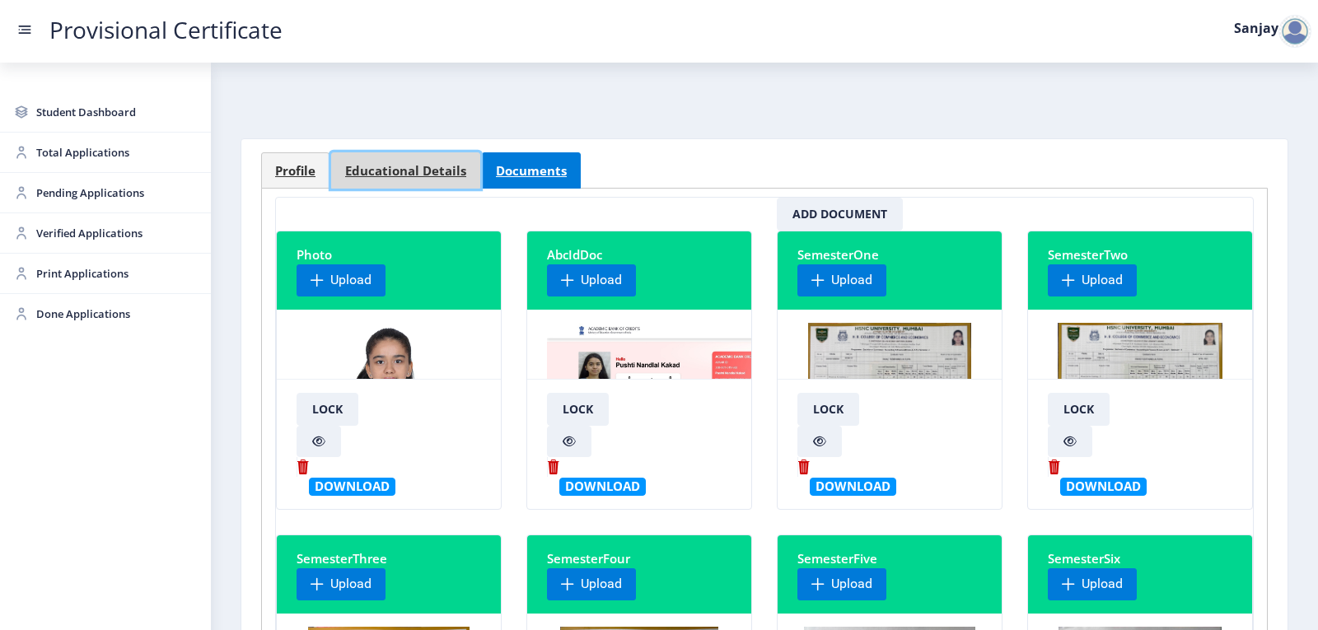
click at [400, 180] on link "Educational Details" at bounding box center [405, 170] width 149 height 36
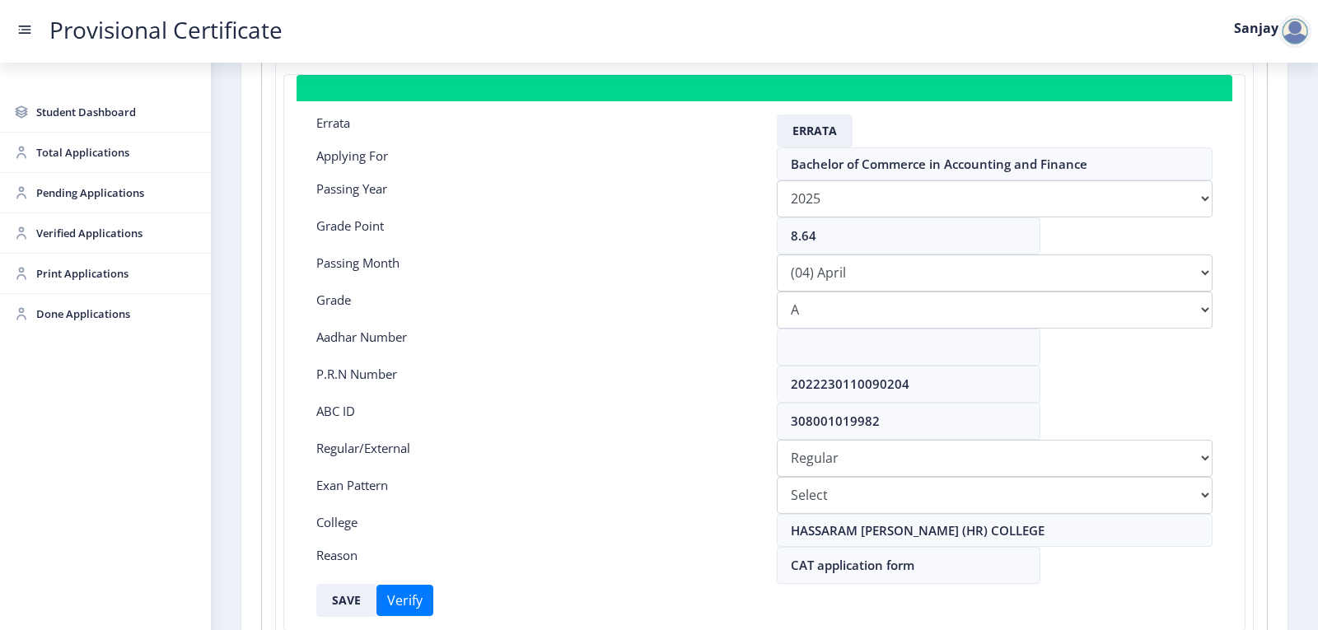
scroll to position [247, 0]
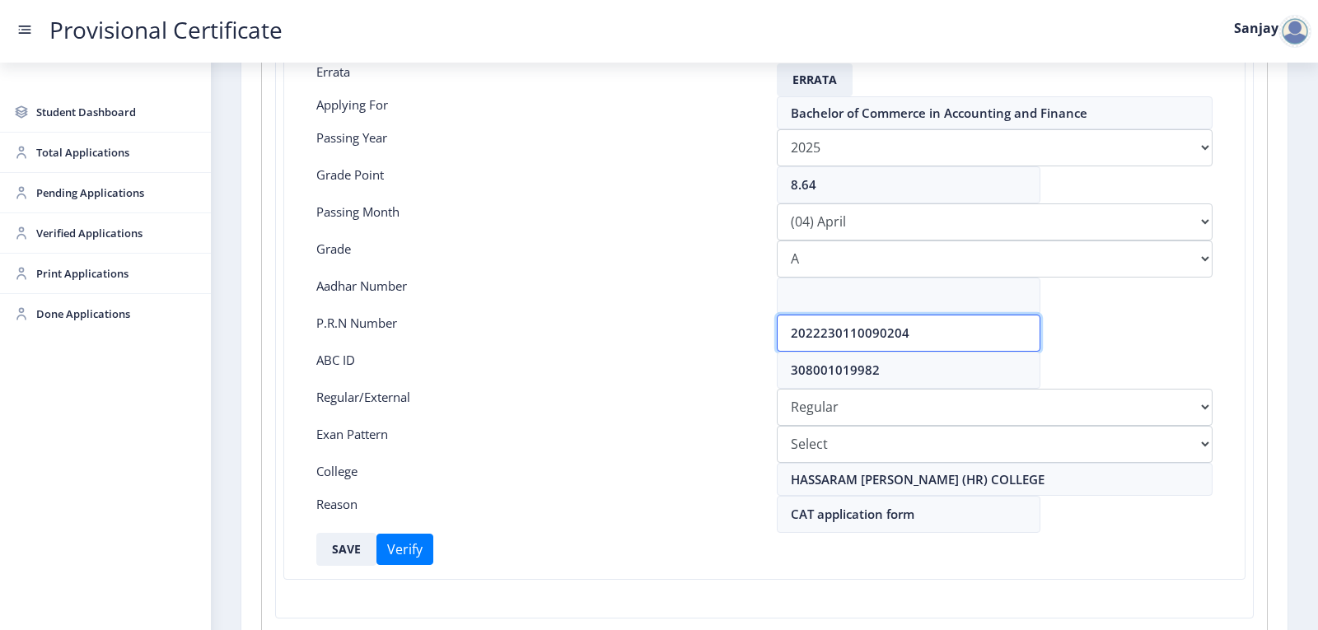
drag, startPoint x: 910, startPoint y: 333, endPoint x: 638, endPoint y: 332, distance: 271.9
click at [638, 332] on div "P.R.N Number 2022230110090204" at bounding box center [764, 333] width 921 height 37
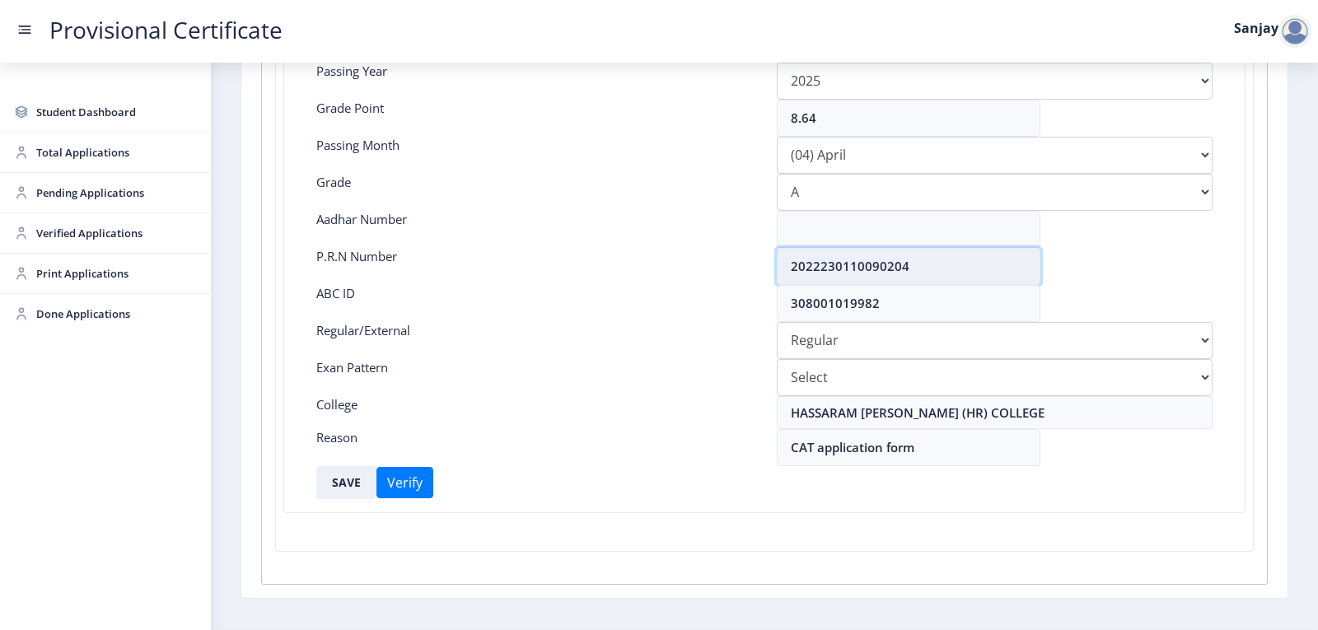
scroll to position [285, 0]
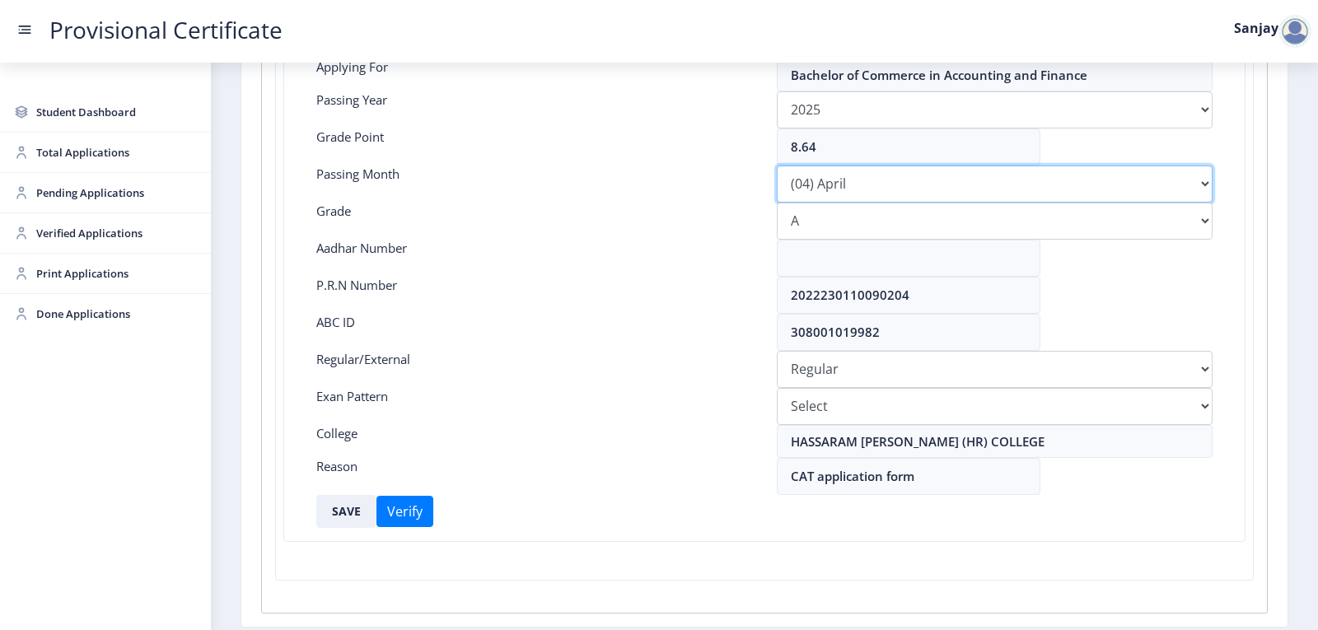
click at [852, 178] on select "Please select PassingMonth (01) January (02) February (03) March (04) April (05…" at bounding box center [995, 184] width 436 height 37
select select "March"
click at [777, 166] on select "Please select PassingMonth (01) January (02) February (03) March (04) April (05…" at bounding box center [995, 184] width 436 height 37
click at [348, 506] on button "SAVE" at bounding box center [346, 511] width 60 height 33
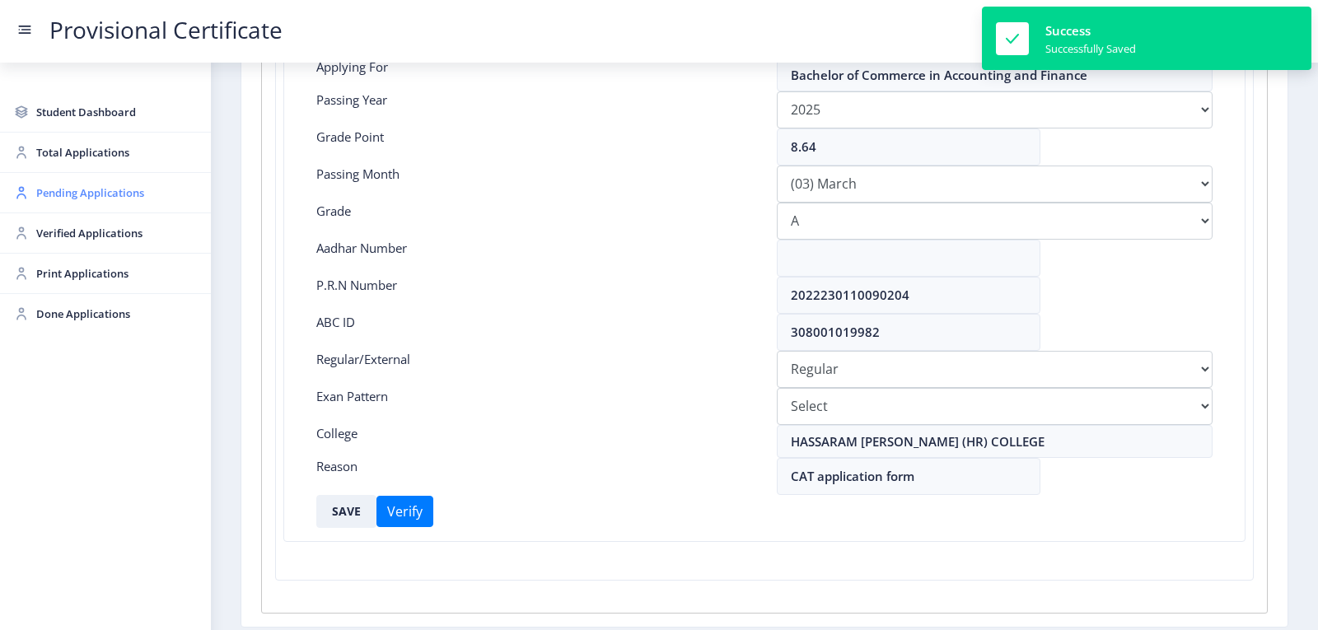
click at [135, 194] on span "Pending Applications" at bounding box center [116, 193] width 161 height 20
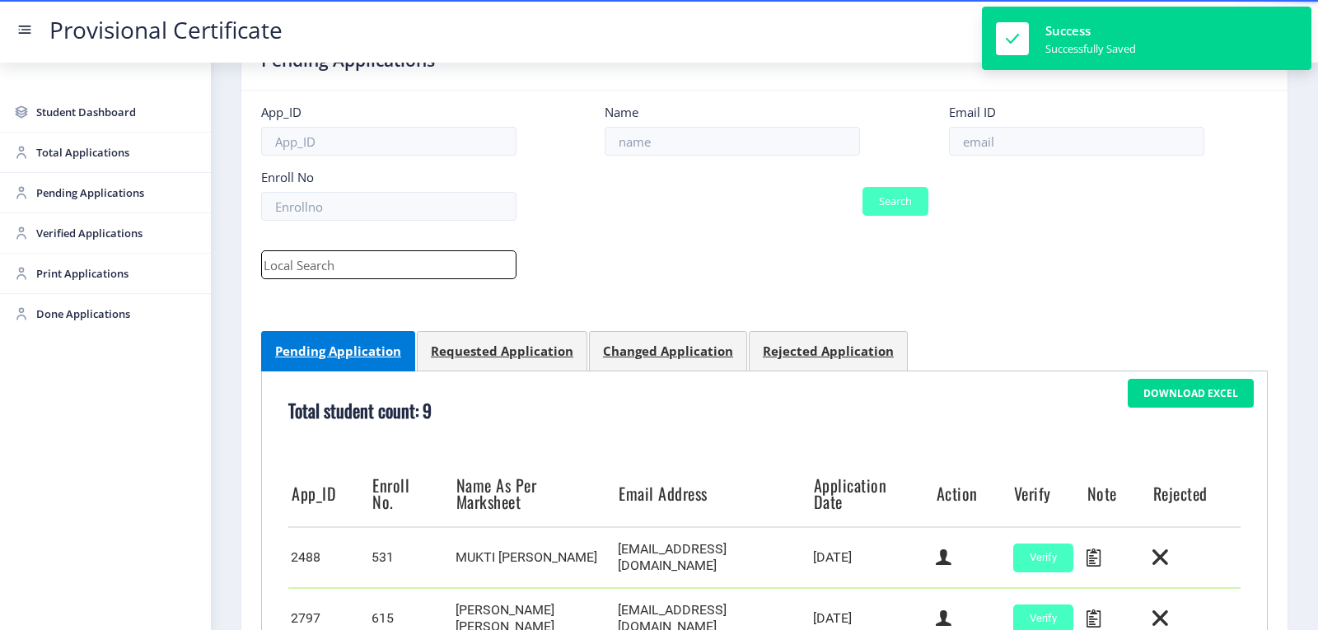
scroll to position [649, 0]
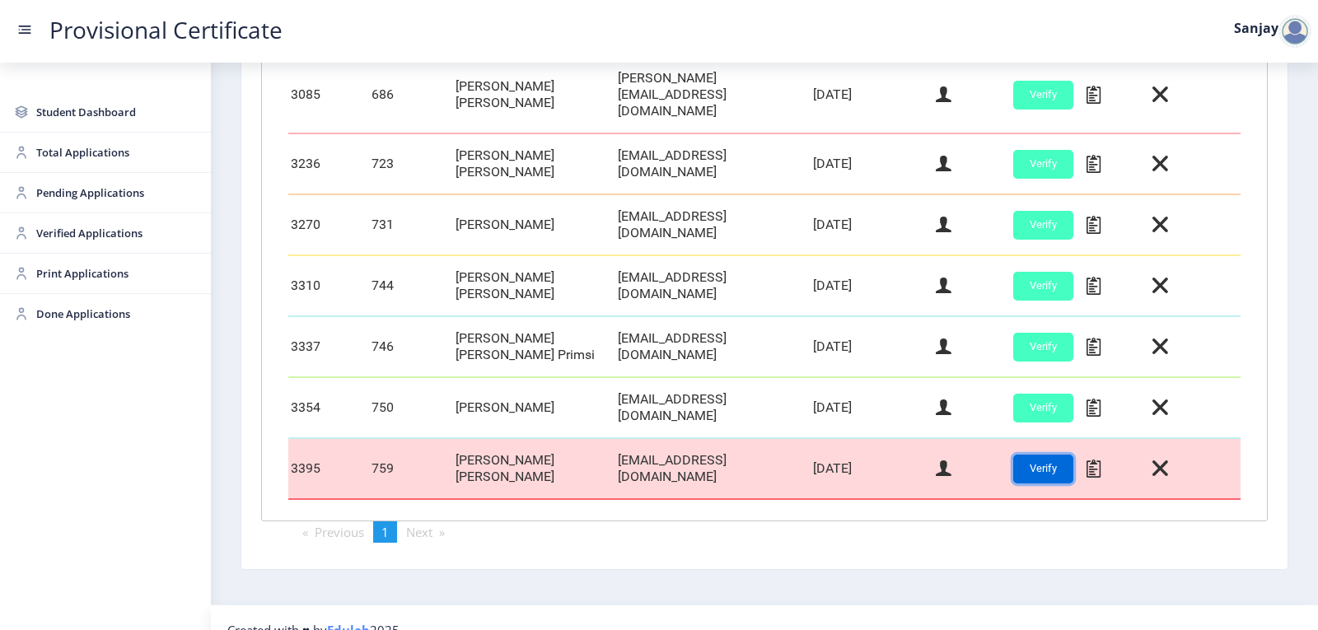
click at [1029, 455] on button "Verify" at bounding box center [1043, 469] width 60 height 29
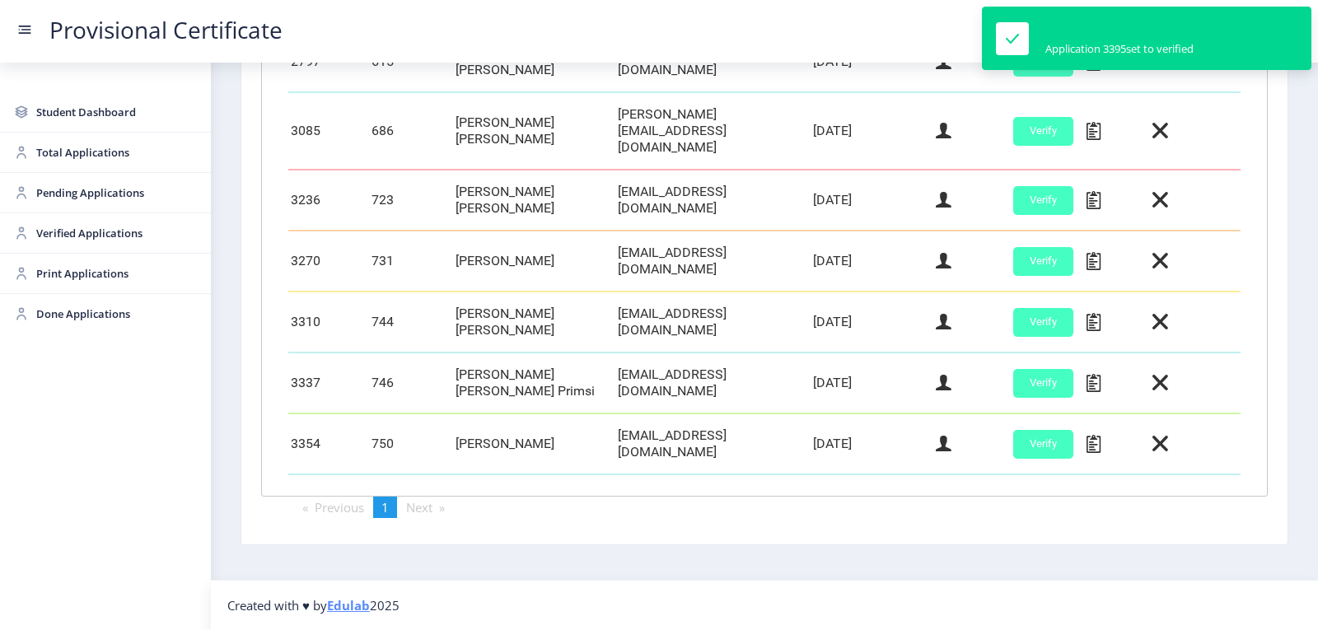
scroll to position [588, 0]
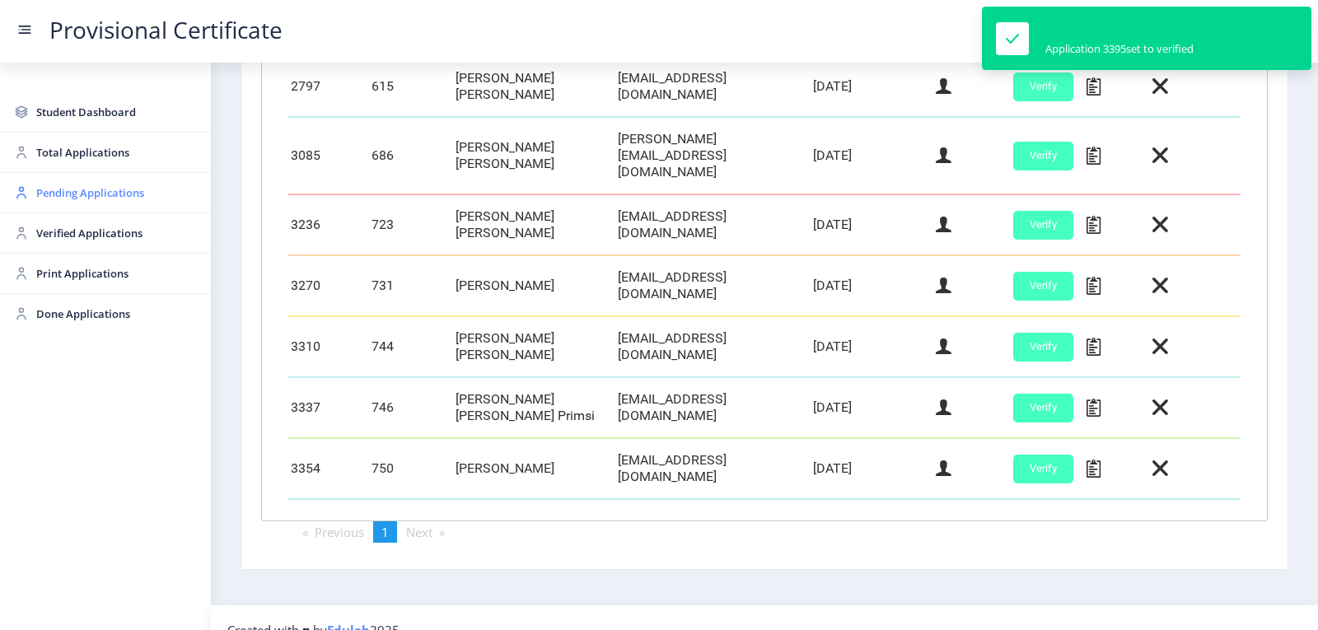
click at [75, 195] on span "Pending Applications" at bounding box center [116, 193] width 161 height 20
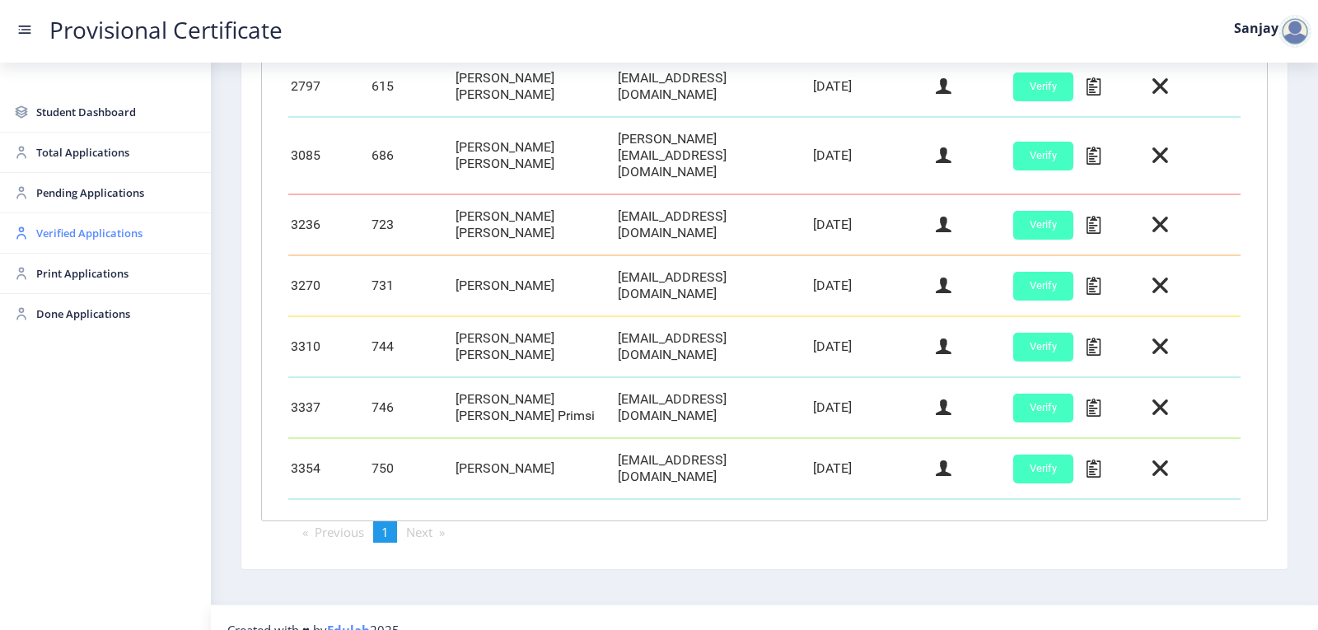
click at [72, 228] on span "Verified Applications" at bounding box center [116, 233] width 161 height 20
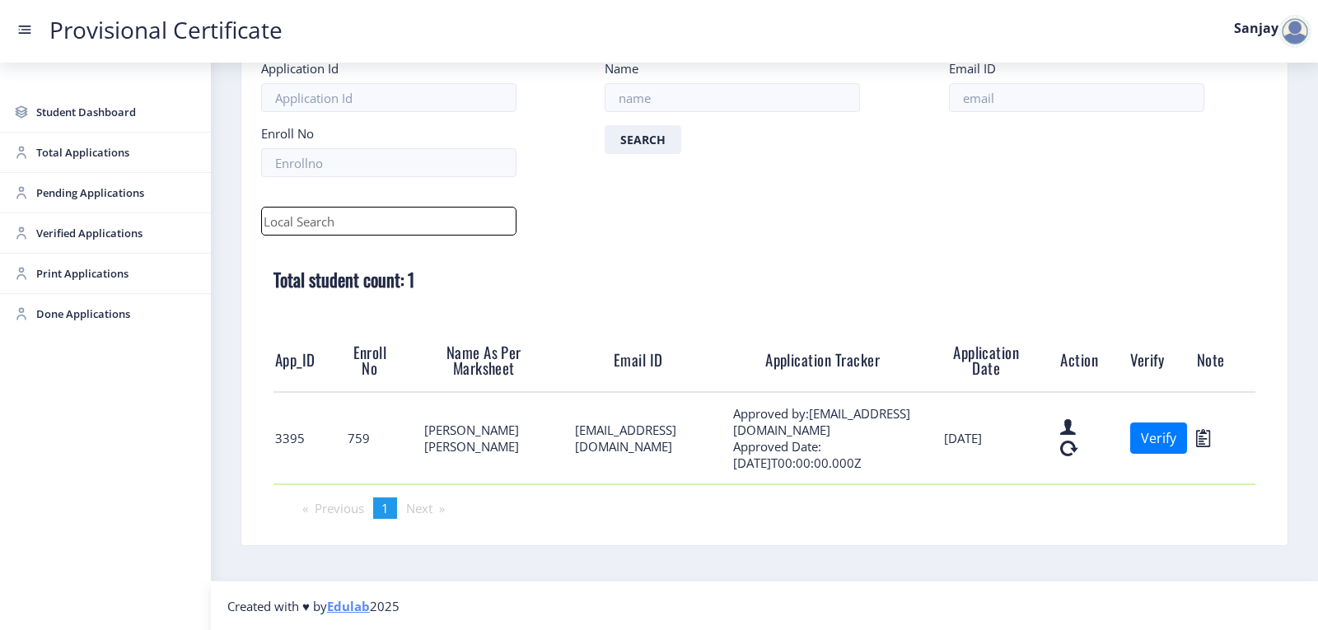
scroll to position [101, 0]
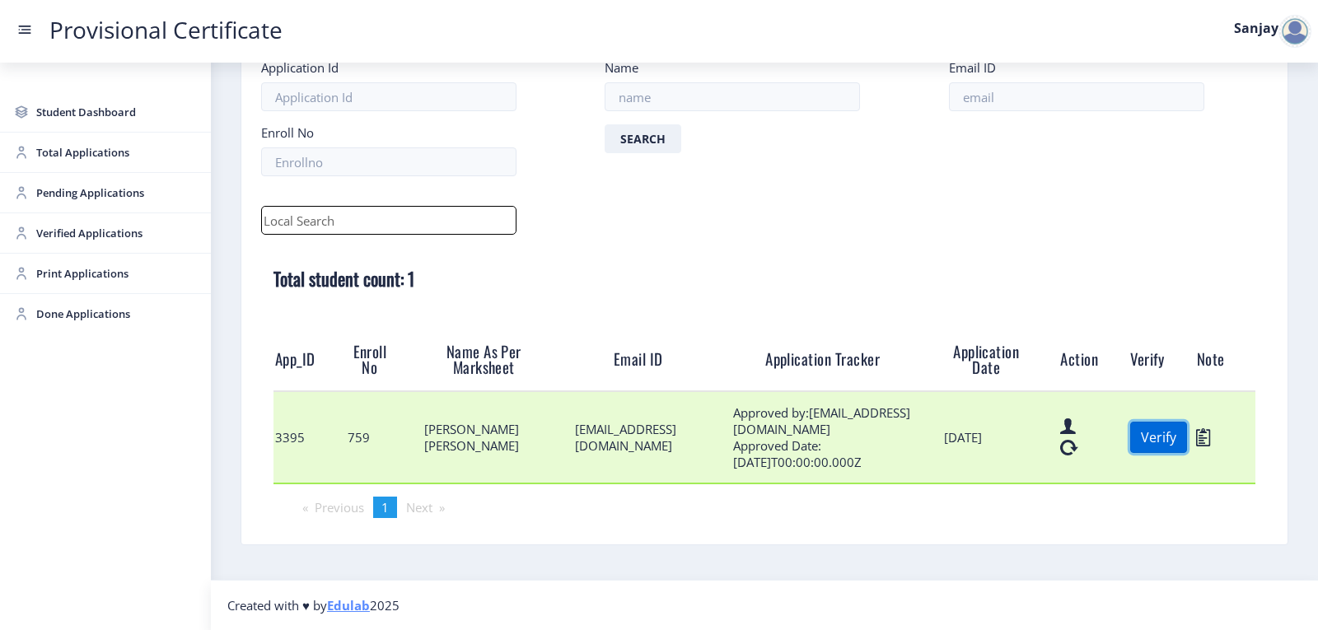
click at [1163, 441] on button "Verify" at bounding box center [1158, 437] width 57 height 31
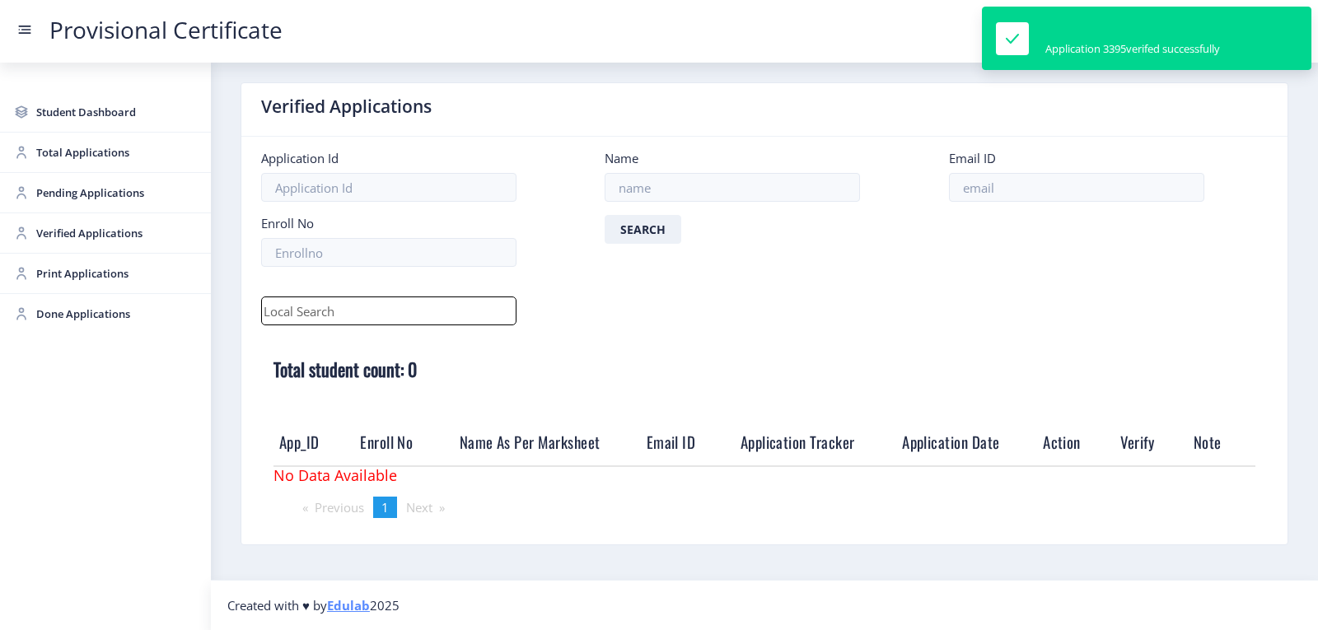
scroll to position [10, 0]
click at [55, 274] on span "Print Applications" at bounding box center [116, 274] width 161 height 20
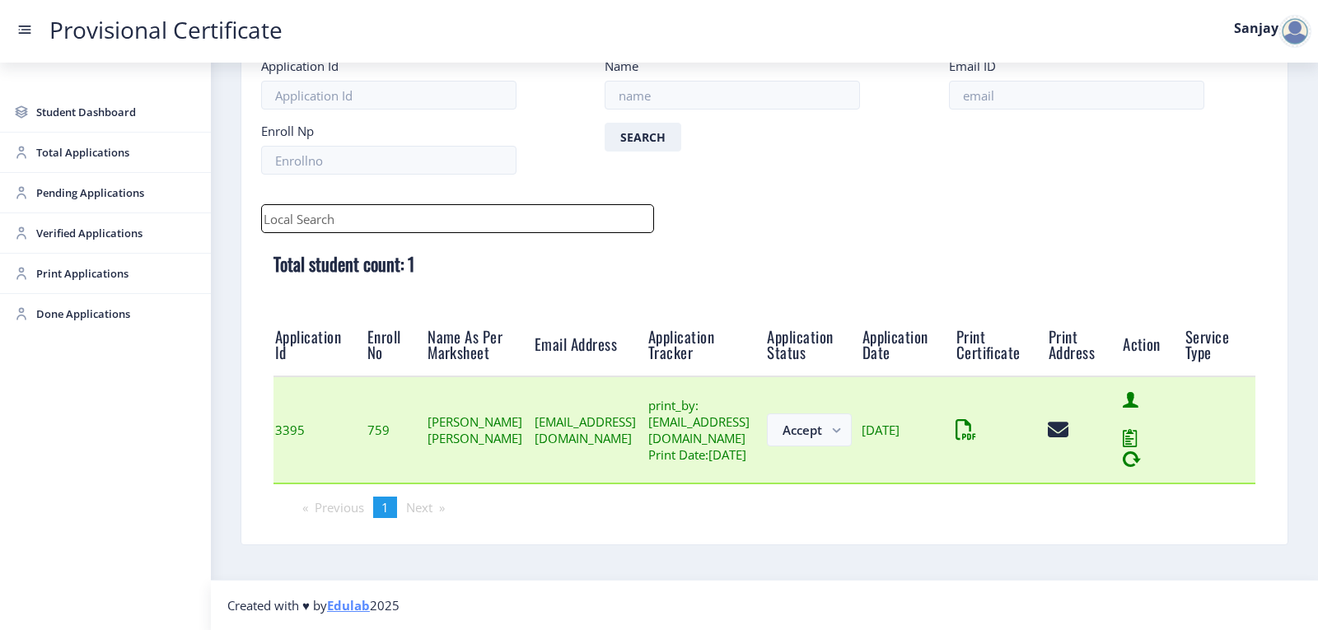
scroll to position [129, 0]
click at [963, 424] on icon at bounding box center [959, 430] width 7 height 21
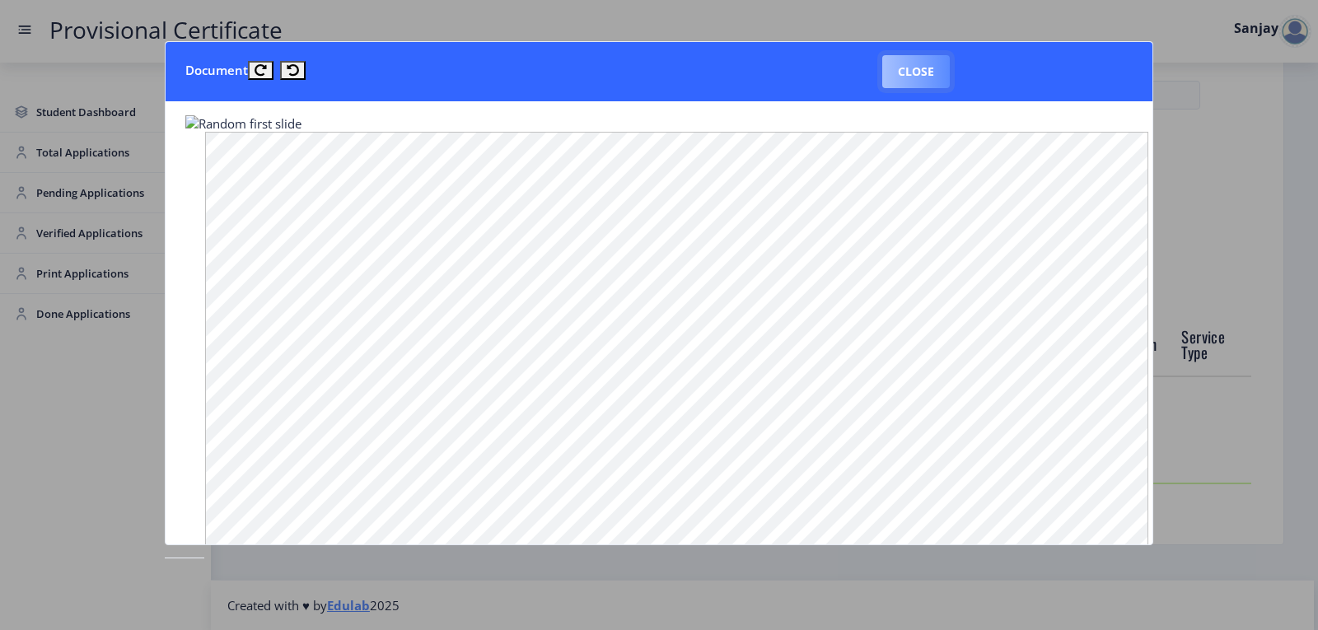
click at [893, 71] on button "Close" at bounding box center [916, 71] width 68 height 33
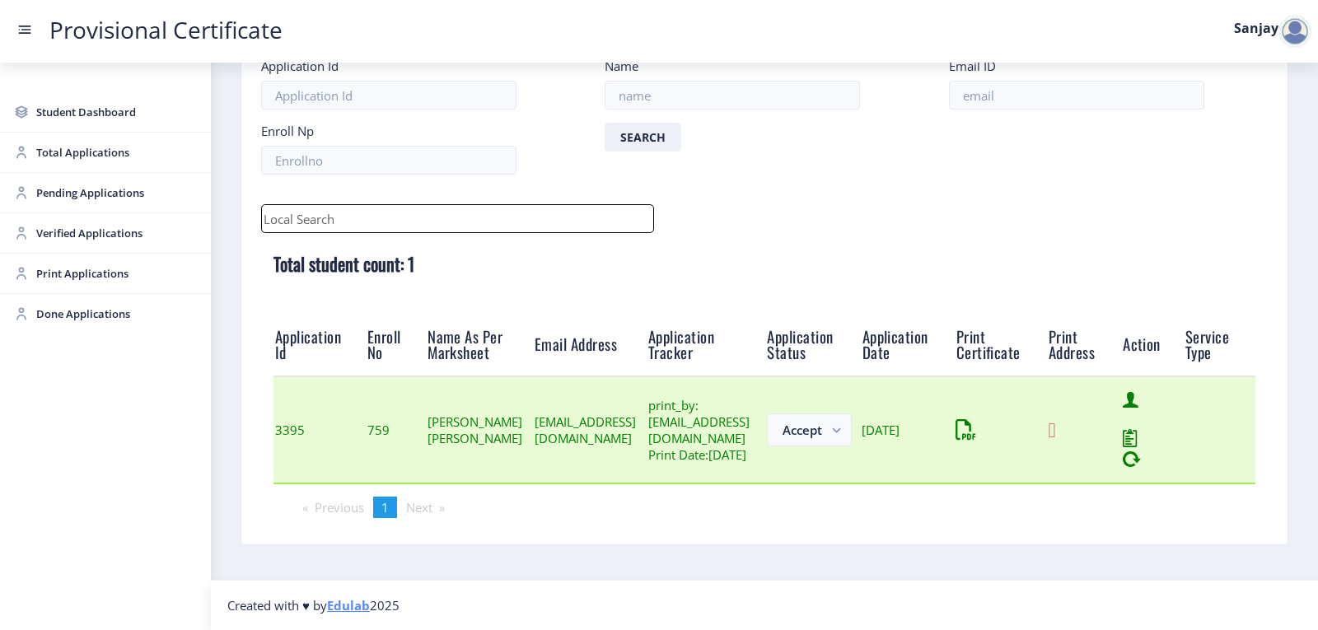
click at [1055, 423] on icon at bounding box center [1051, 430] width 7 height 21
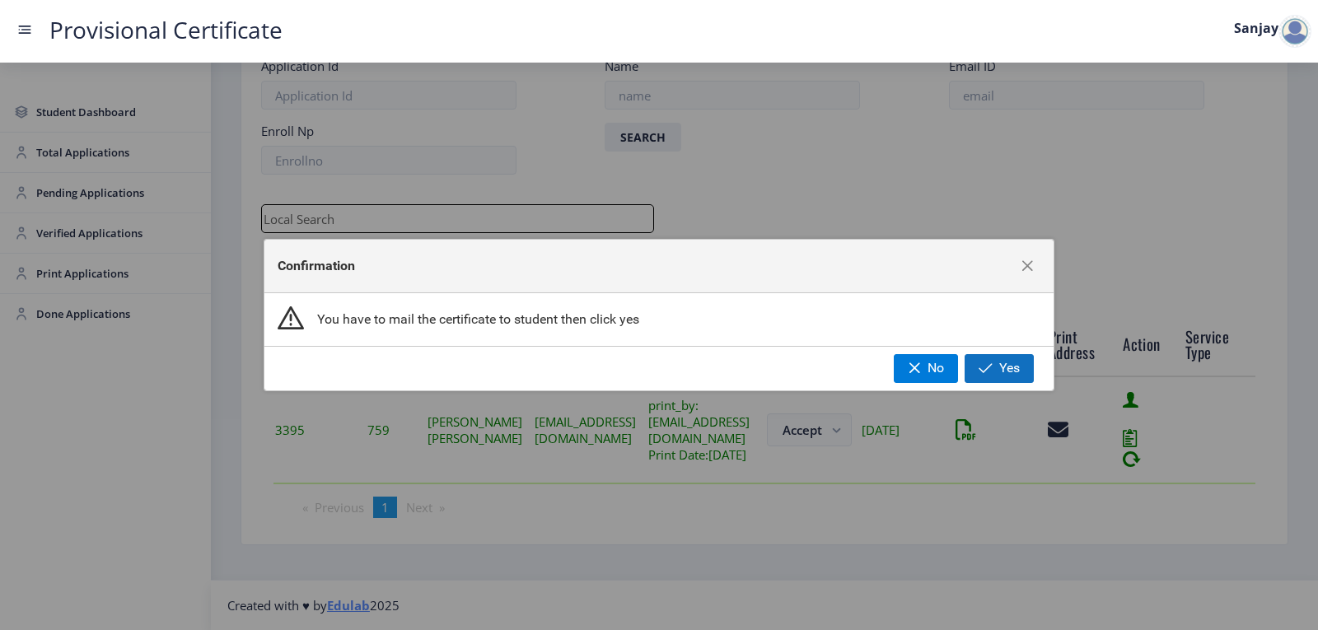
click at [972, 373] on button "Yes" at bounding box center [999, 368] width 69 height 28
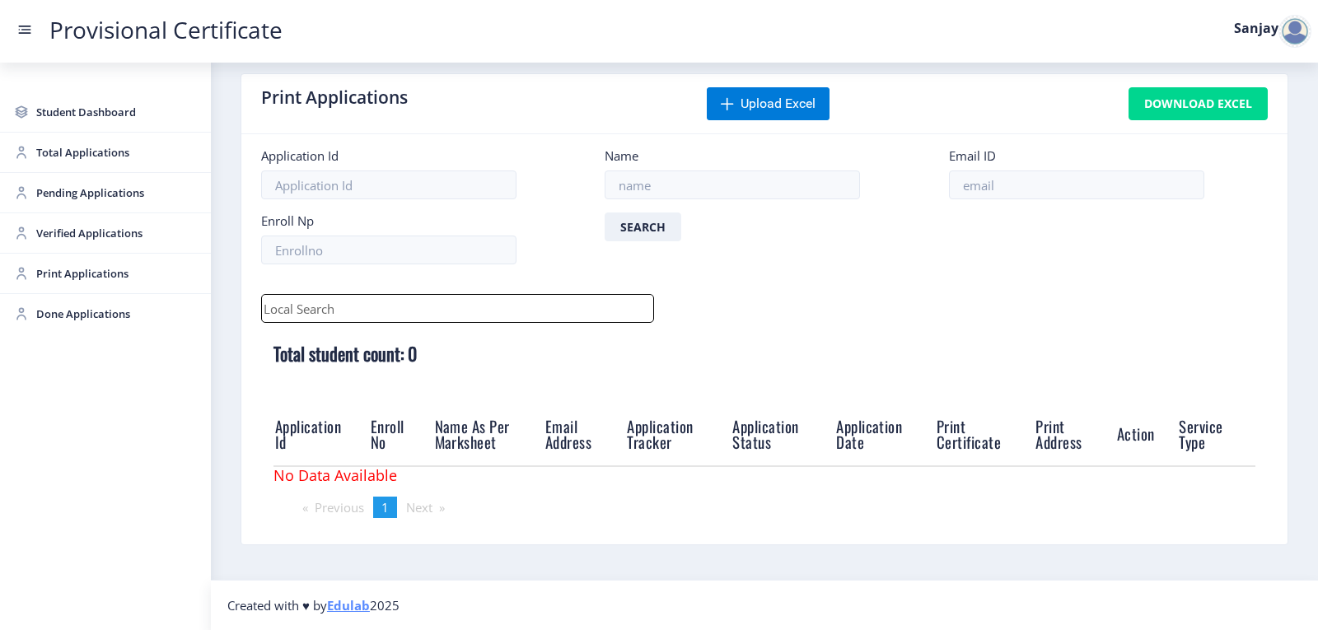
scroll to position [19, 0]
click at [1290, 33] on div at bounding box center [1295, 31] width 33 height 33
click at [1256, 115] on span "Log out" at bounding box center [1252, 120] width 105 height 20
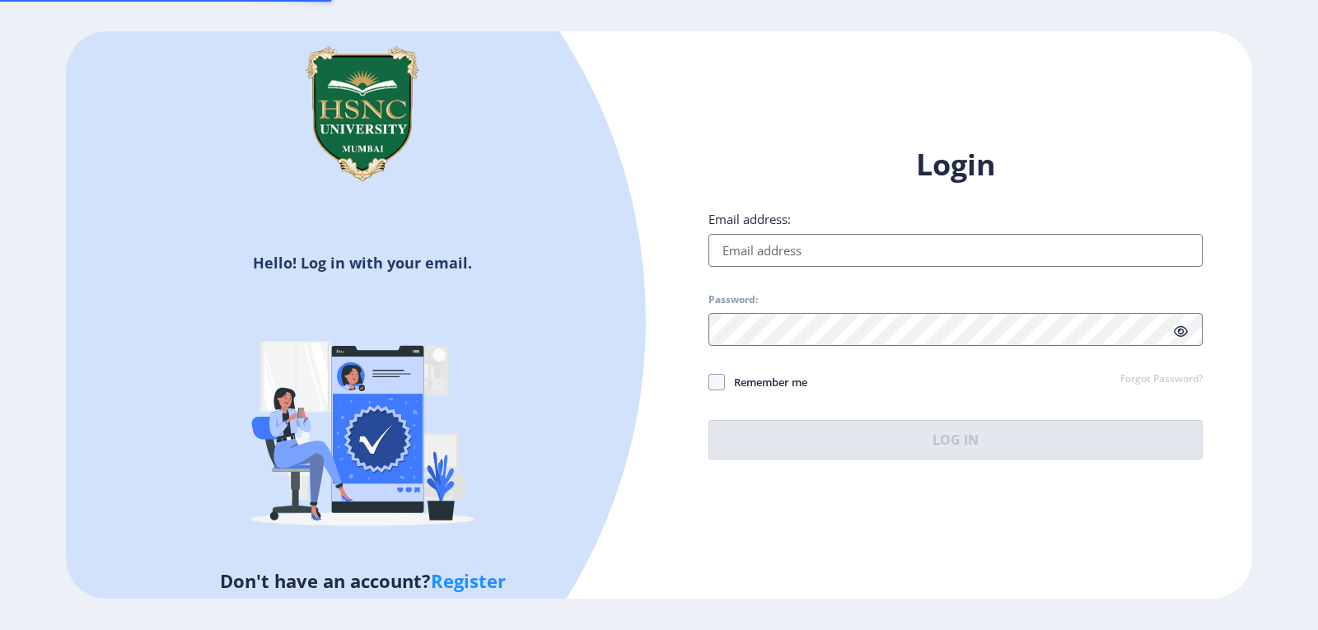
type input "[EMAIL_ADDRESS][DOMAIN_NAME]"
